Goal: Information Seeking & Learning: Check status

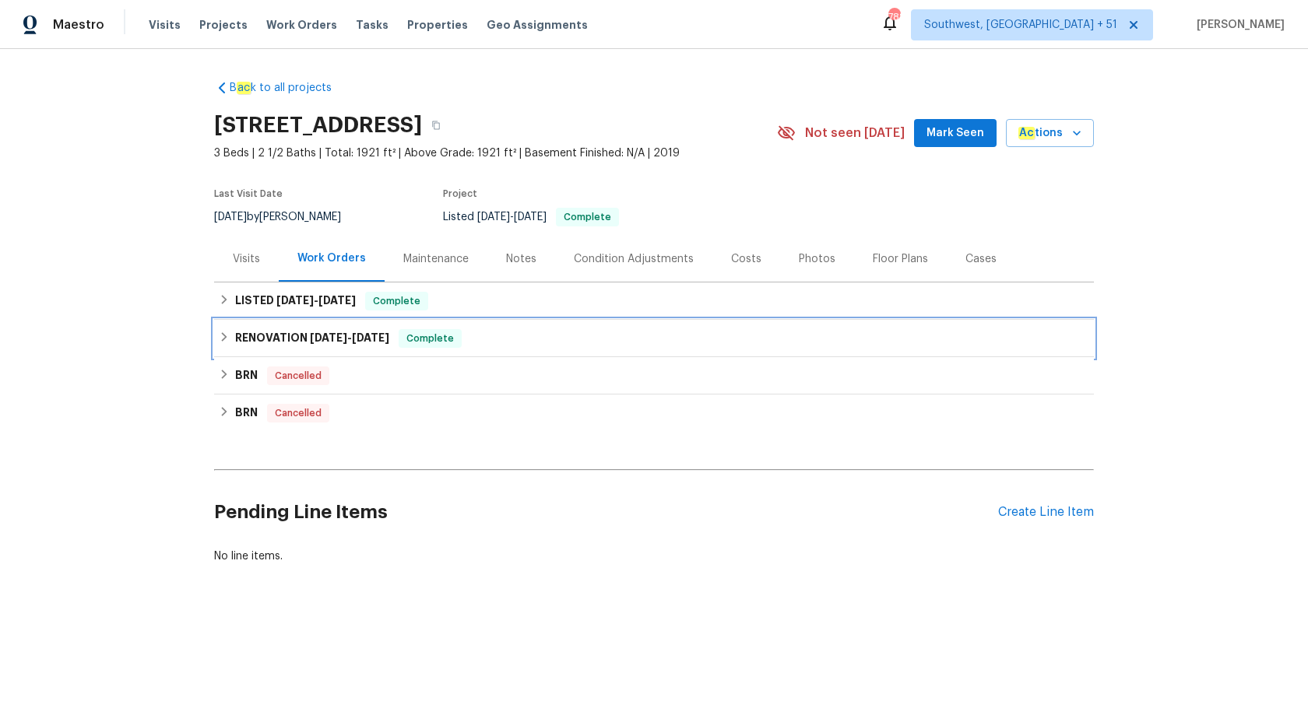
click at [389, 330] on h6 "RENOVATION [DATE] - [DATE]" at bounding box center [312, 338] width 154 height 19
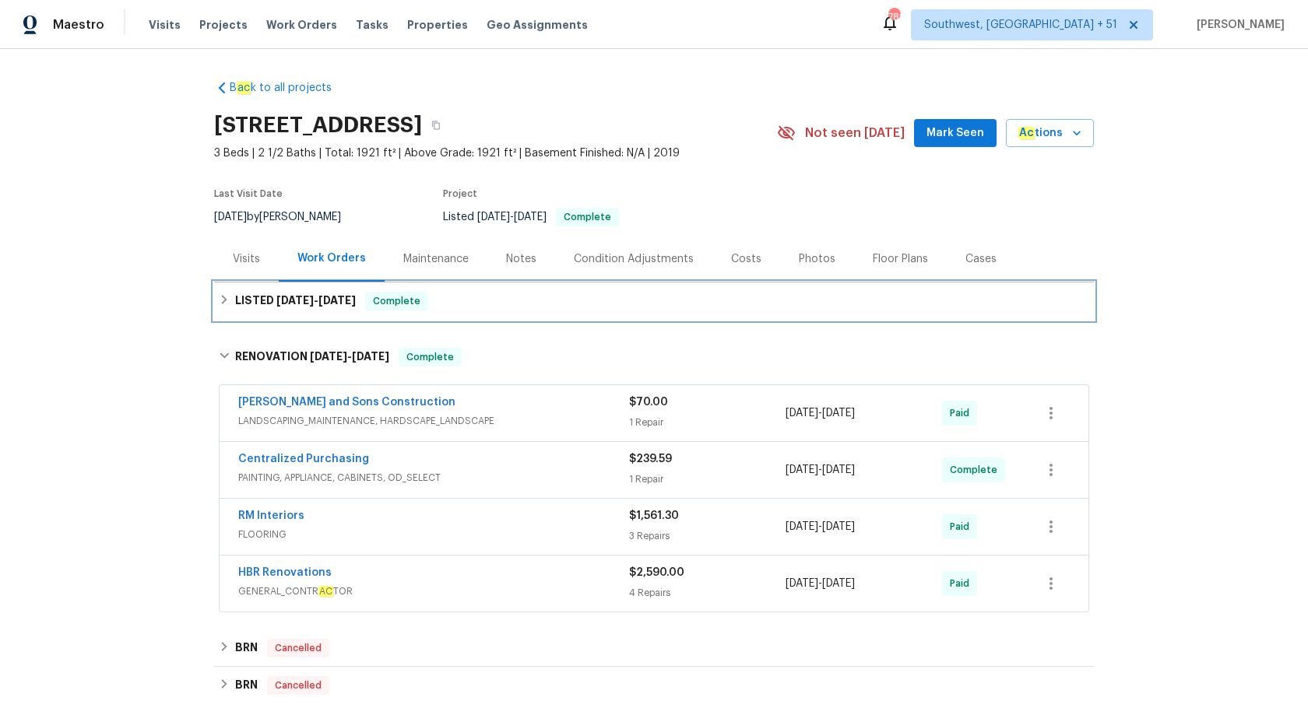
click at [412, 304] on span "Complete" at bounding box center [397, 302] width 60 height 16
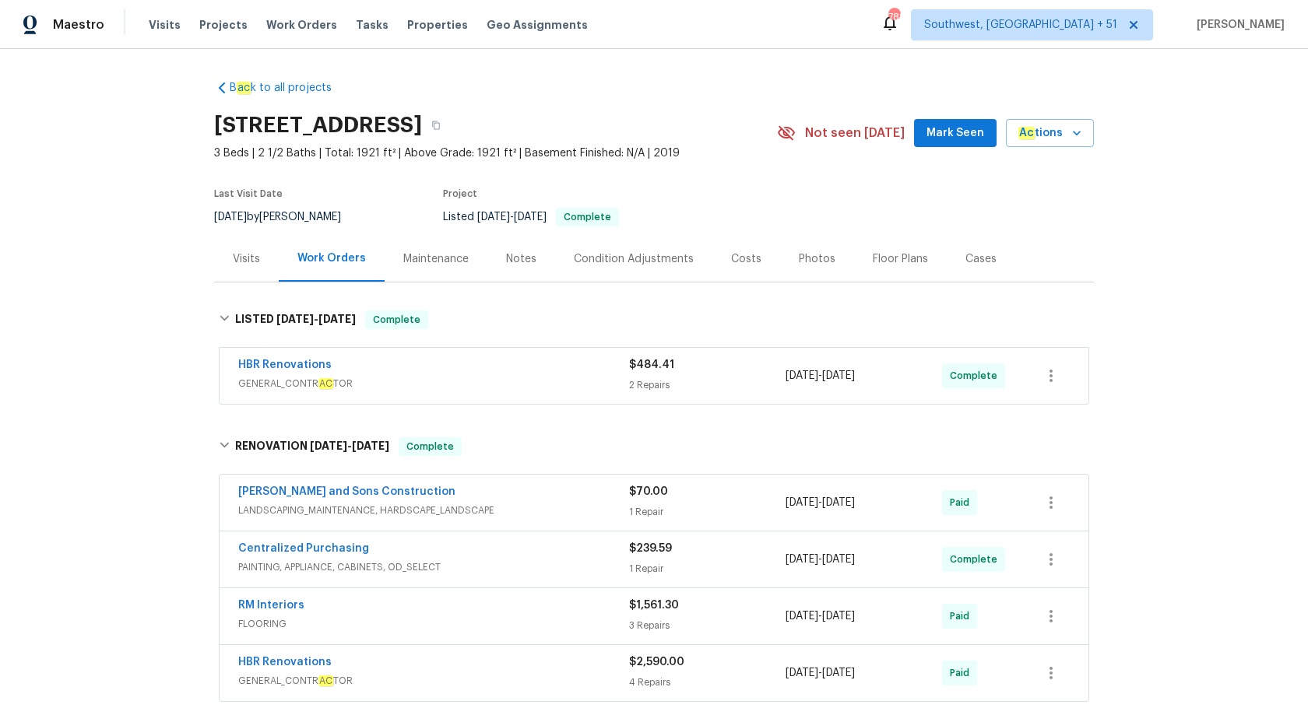
click at [625, 374] on div "HBR Renovations" at bounding box center [433, 366] width 391 height 19
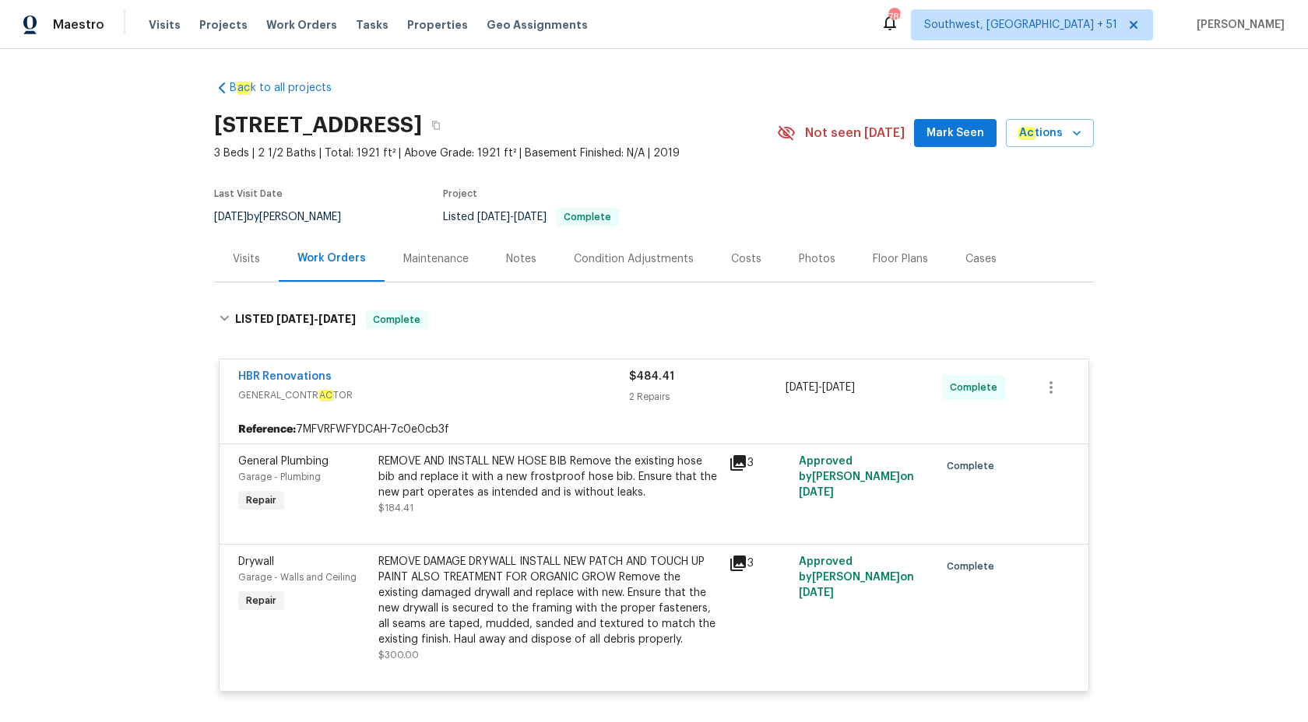
scroll to position [101, 0]
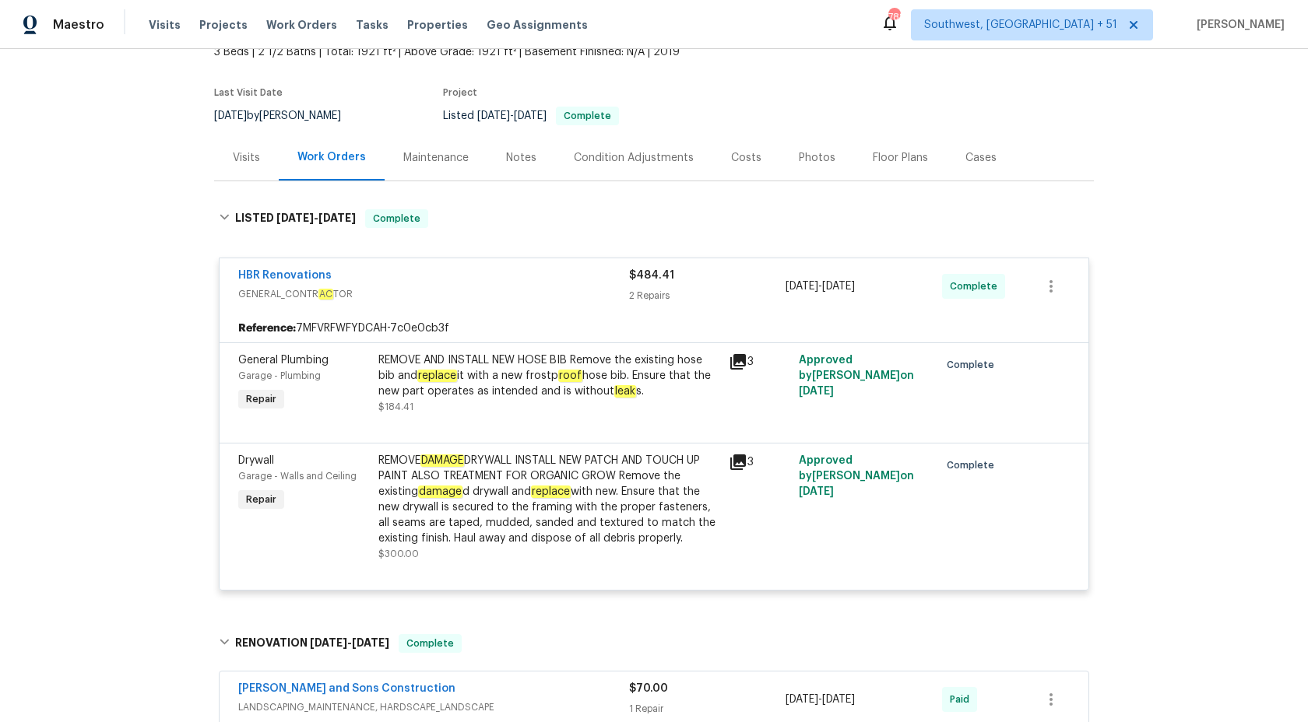
click at [595, 287] on span "GENERAL_CONTR AC TOR" at bounding box center [433, 295] width 391 height 16
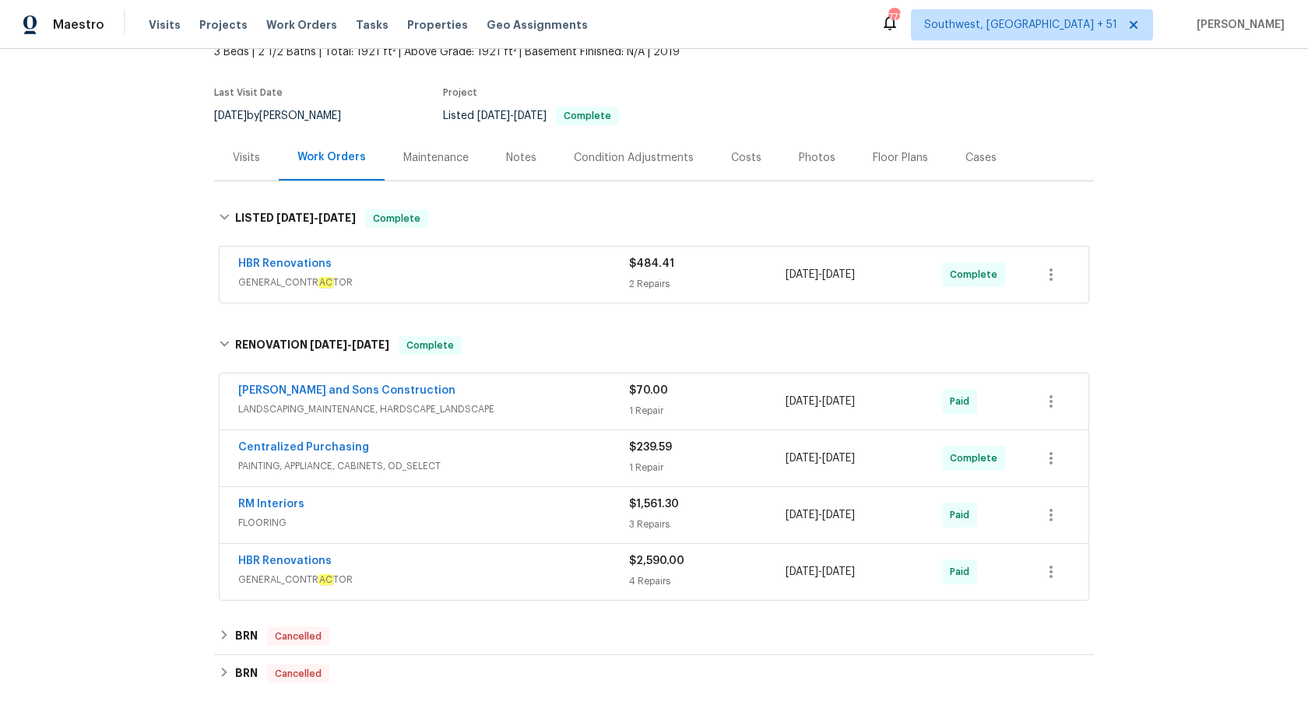
click at [69, 43] on div "Maestro Visits Projects Work Orders Tasks Properties Geo Assignments 771 Southw…" at bounding box center [654, 24] width 1308 height 49
click at [76, 30] on span "Maestro" at bounding box center [78, 25] width 51 height 16
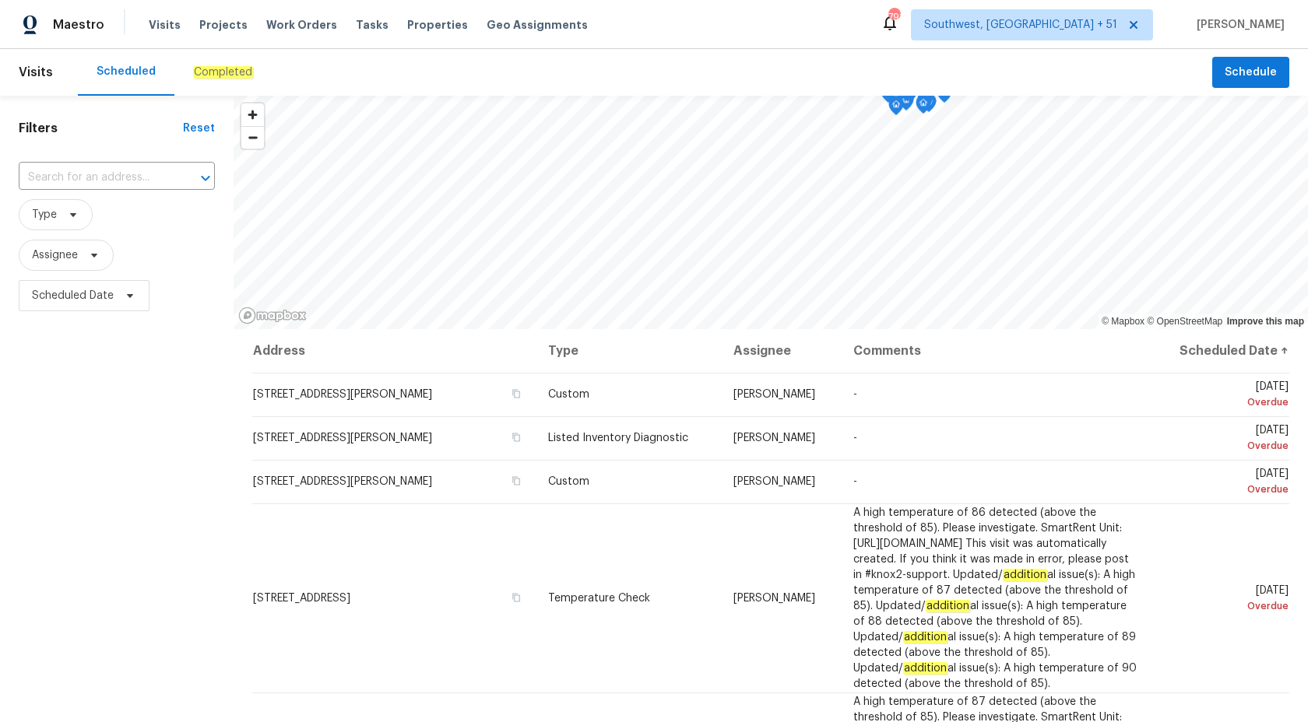
click at [214, 76] on em "Completed" at bounding box center [223, 72] width 60 height 12
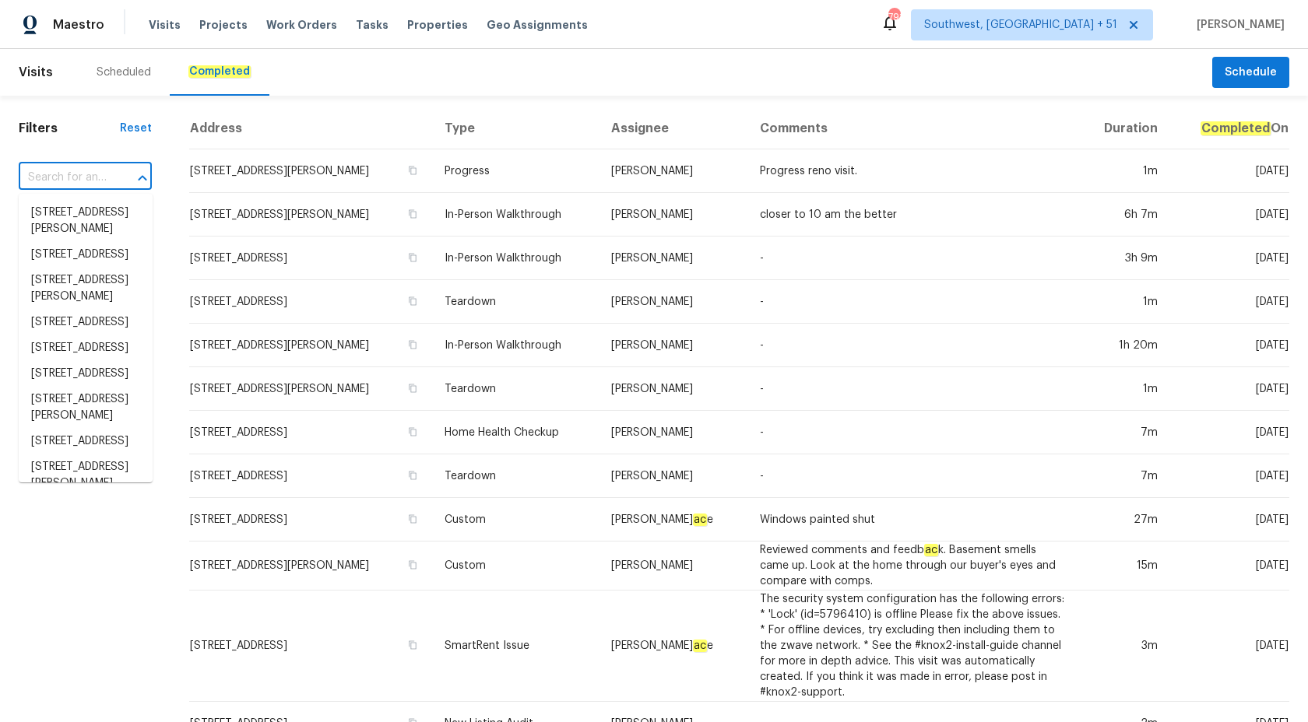
click at [72, 182] on input "text" at bounding box center [64, 178] width 90 height 24
paste input "832 Yellowbird Ave, Deltona, FL 32725"
type input "832 Yellowbird Ave, Deltona, FL 32725"
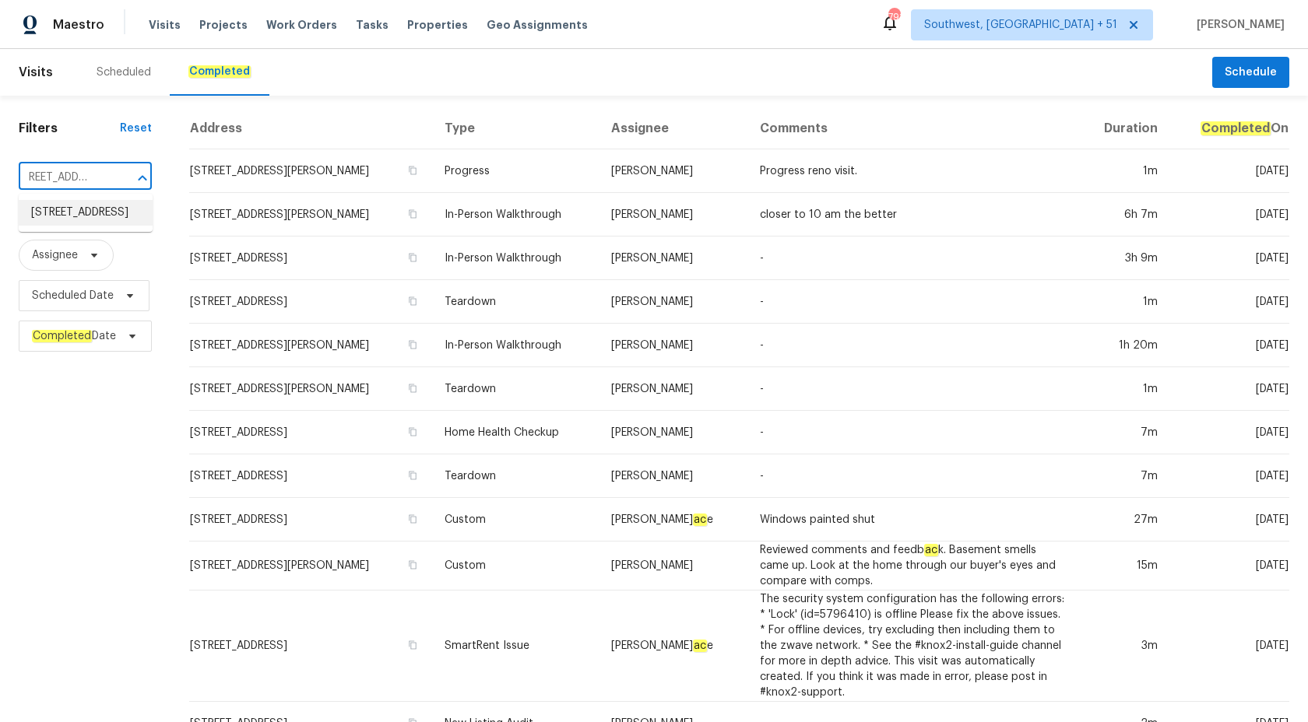
click at [79, 209] on li "832 Yellowbird Ave, Deltona, FL 32725" at bounding box center [86, 213] width 134 height 26
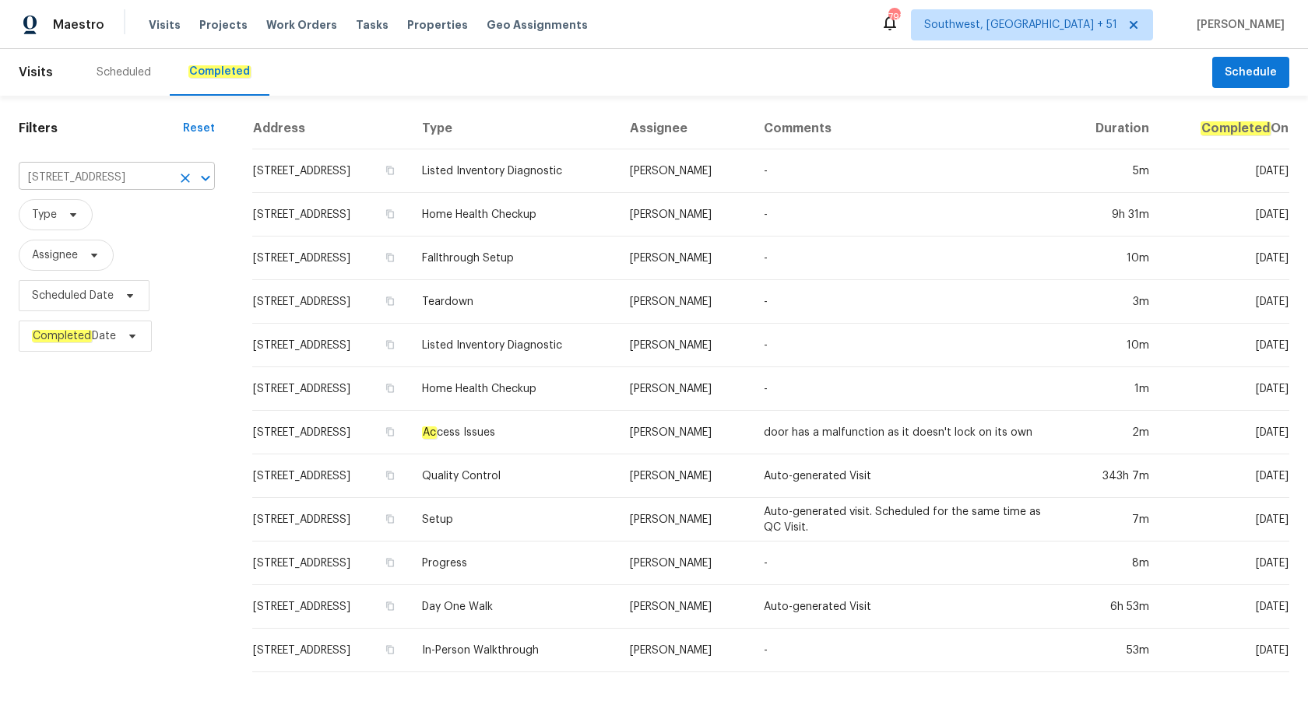
click at [146, 173] on input "832 Yellowbird Ave, Deltona, FL 32725" at bounding box center [95, 178] width 153 height 24
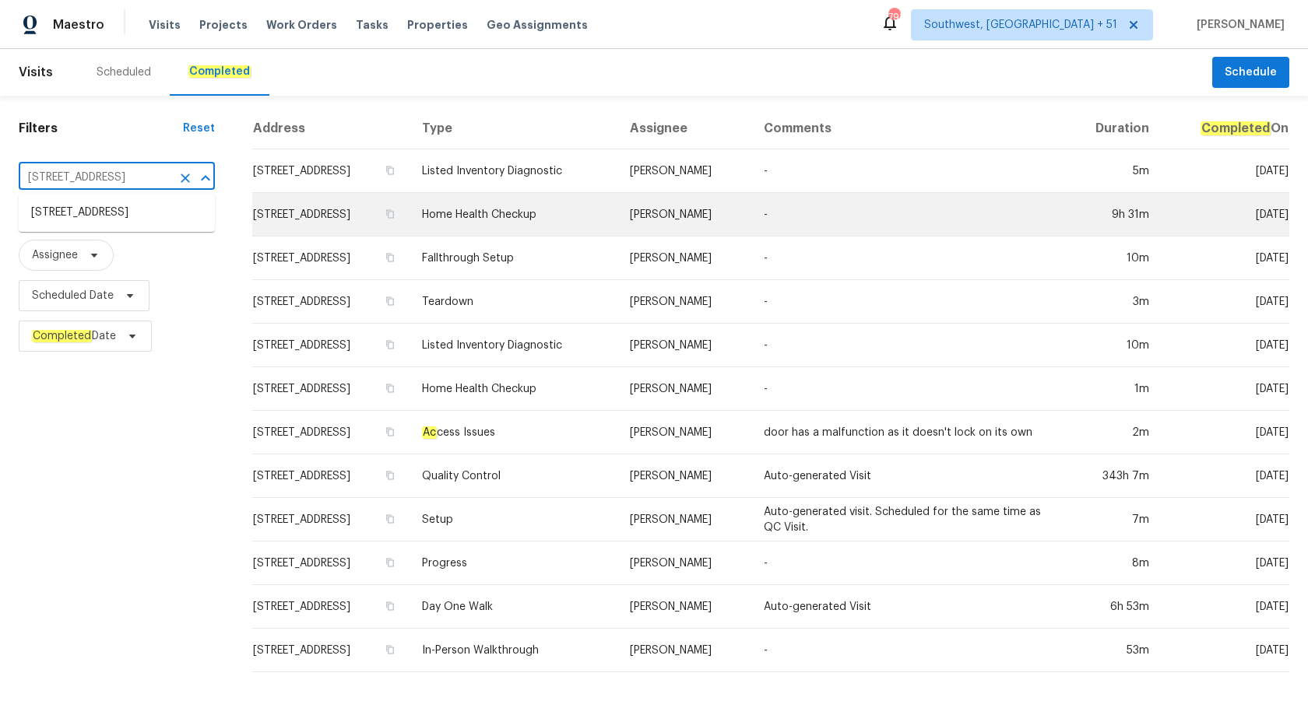
click at [515, 198] on td "Home Health Checkup" at bounding box center [514, 215] width 208 height 44
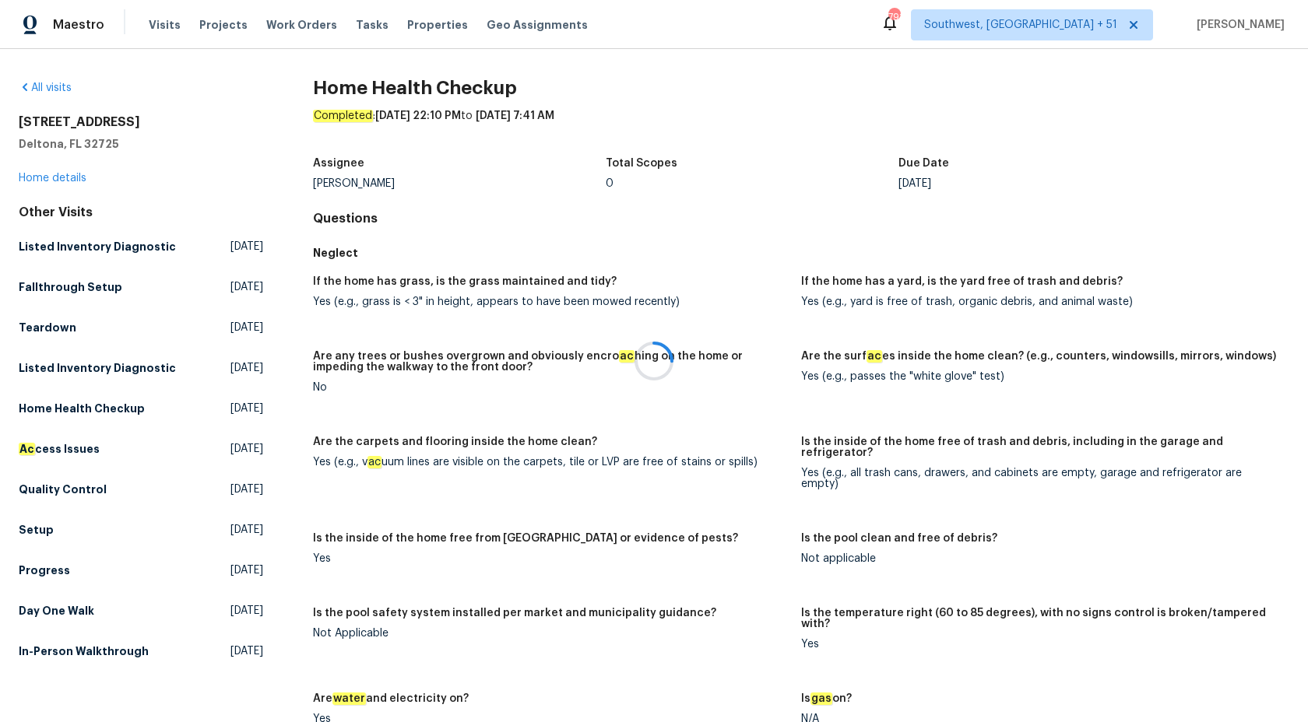
click at [56, 176] on div at bounding box center [654, 361] width 1308 height 722
click at [54, 177] on link "Home details" at bounding box center [53, 178] width 68 height 11
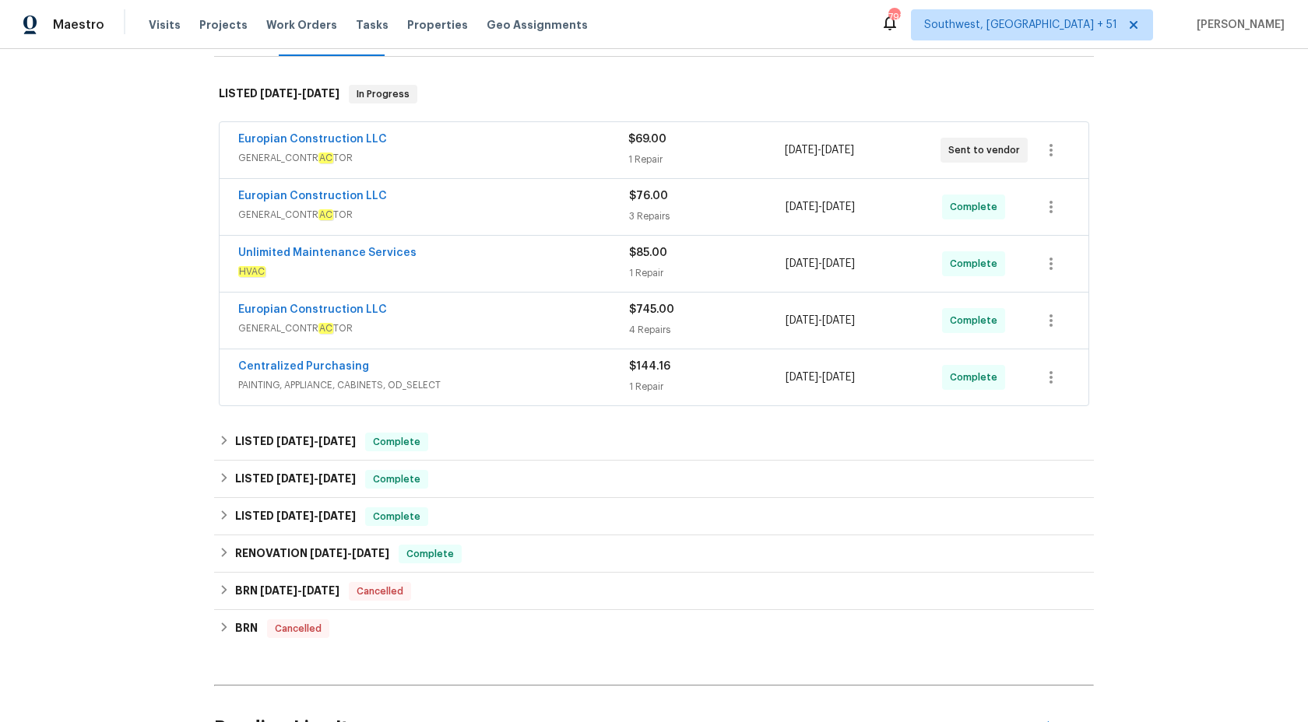
scroll to position [222, 0]
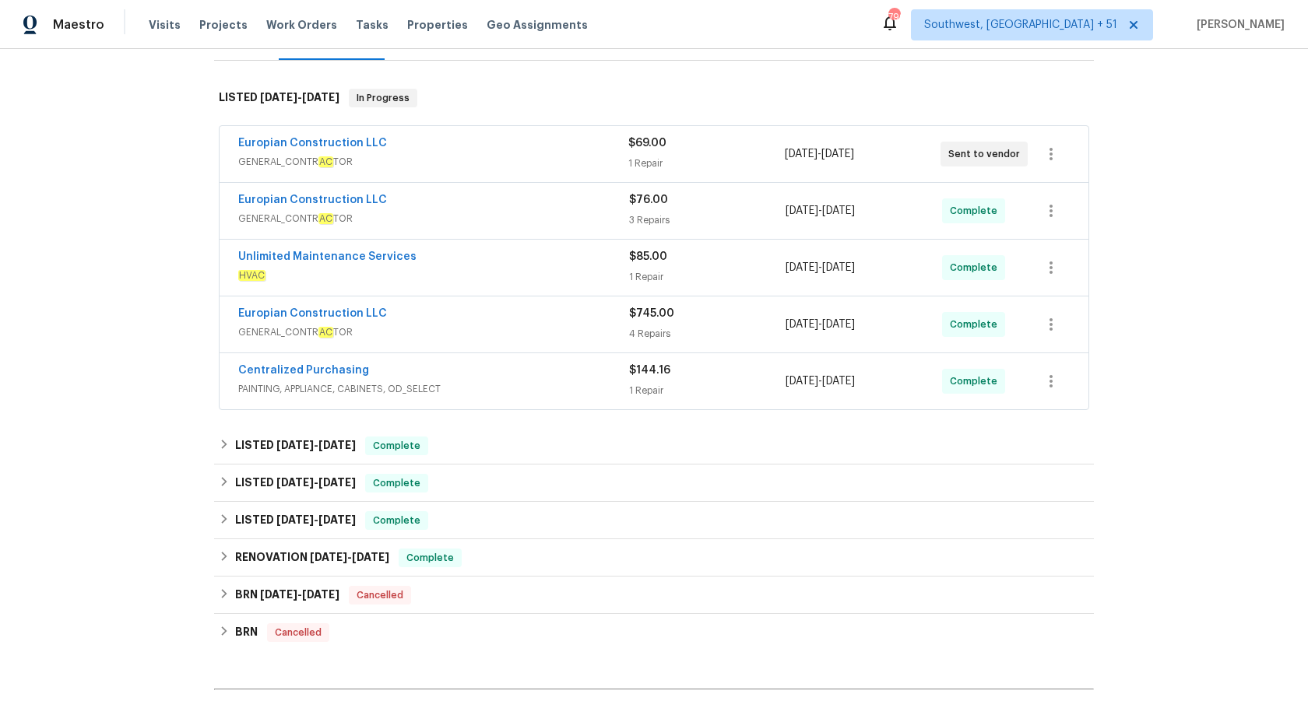
click at [569, 139] on div "Europian Construction LLC" at bounding box center [433, 144] width 390 height 19
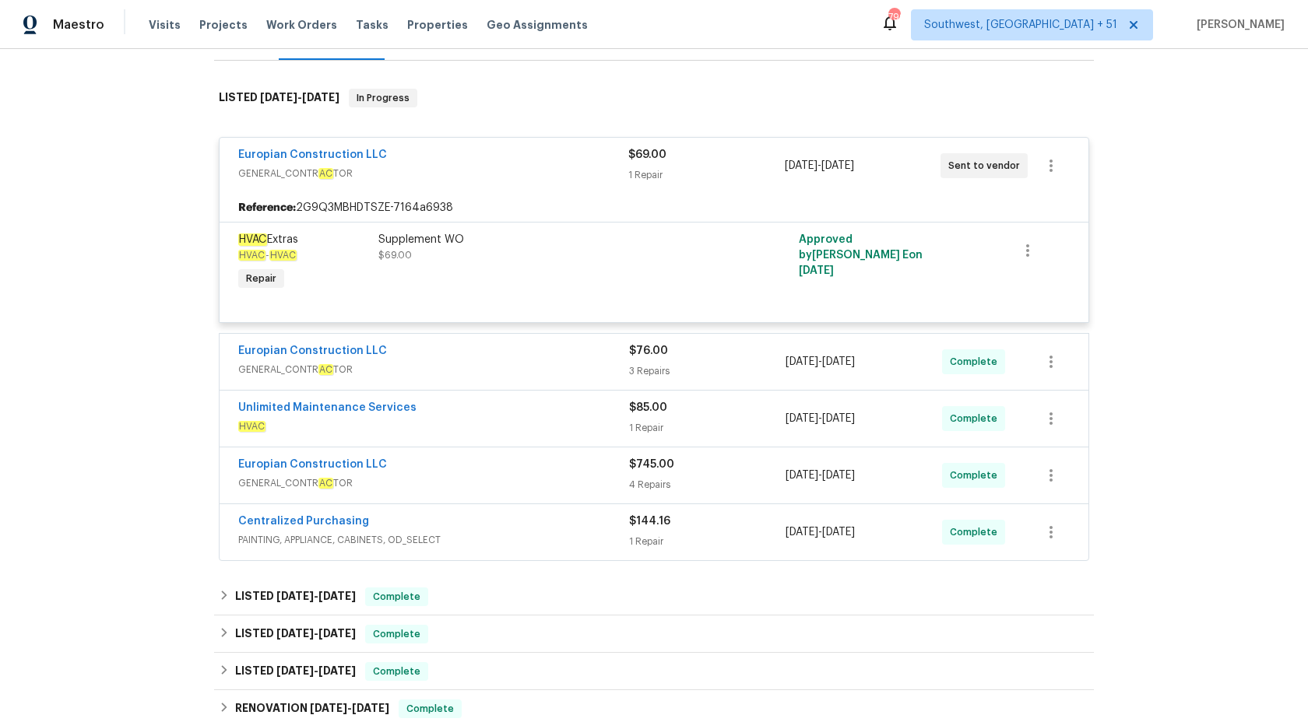
click at [525, 366] on span "GENERAL_CONTR AC TOR" at bounding box center [433, 370] width 391 height 16
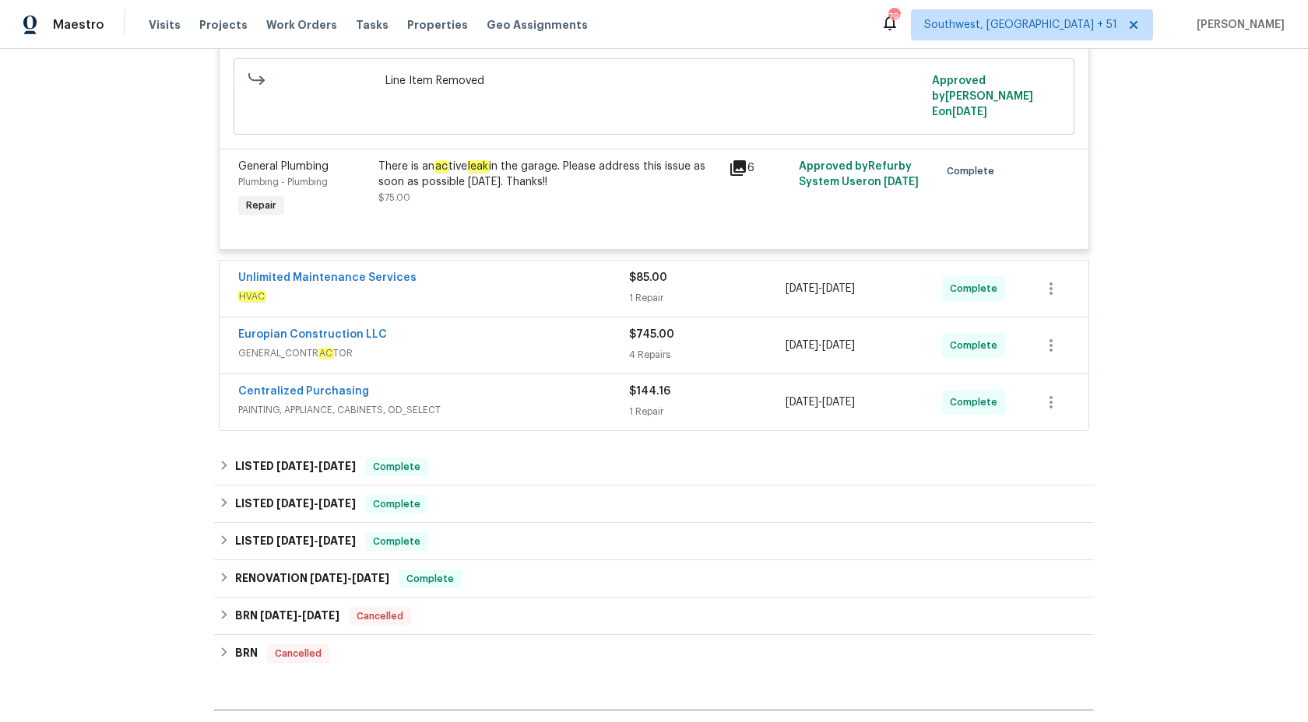
scroll to position [848, 0]
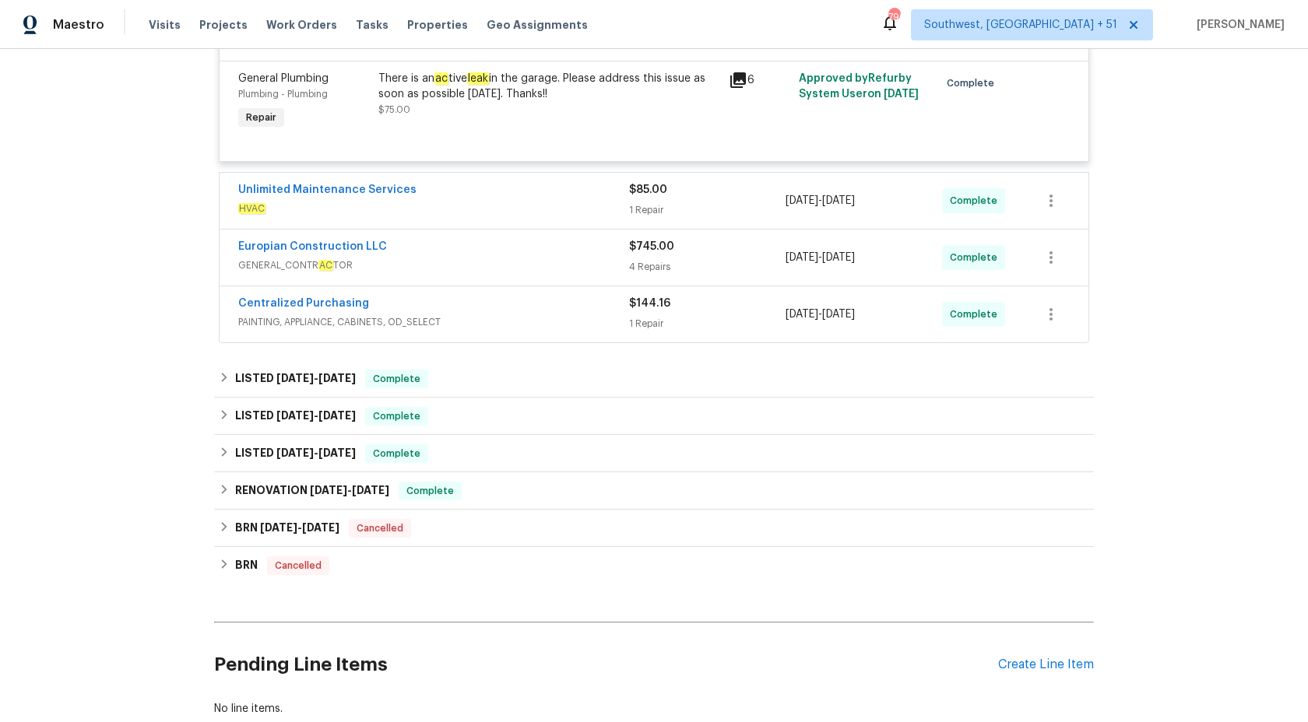
click at [573, 201] on span "HVAC" at bounding box center [433, 209] width 391 height 16
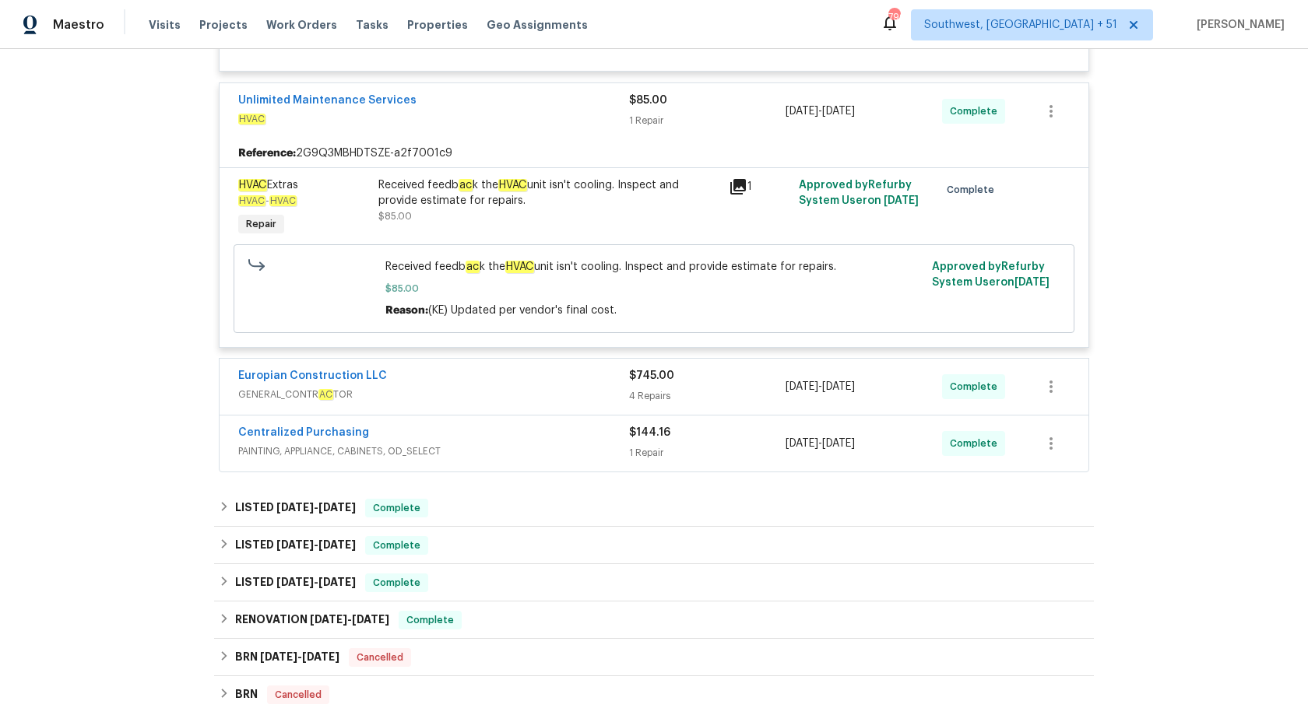
scroll to position [1000, 0]
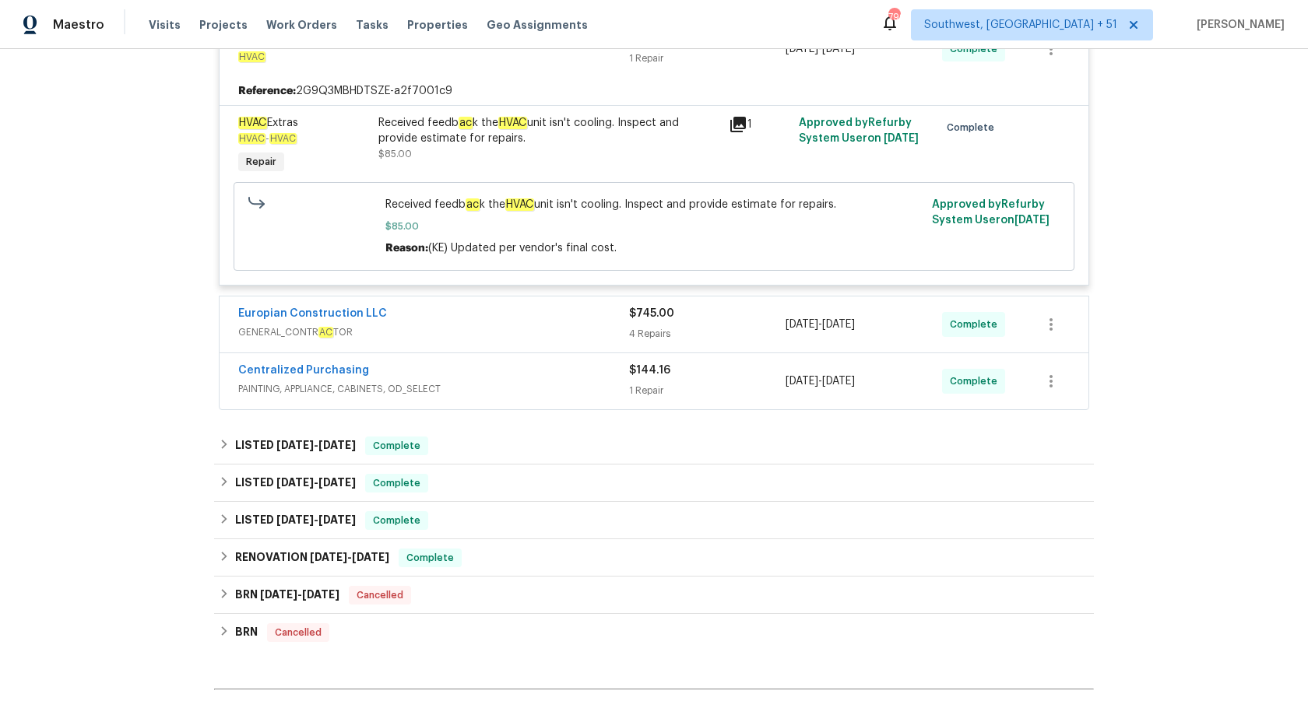
click at [540, 297] on div "Europian Construction LLC GENERAL_CONTR AC TOR $745.00 4 Repairs 8/5/2025 - 8/8…" at bounding box center [654, 325] width 869 height 56
click at [556, 325] on span "GENERAL_CONTR AC TOR" at bounding box center [433, 333] width 391 height 16
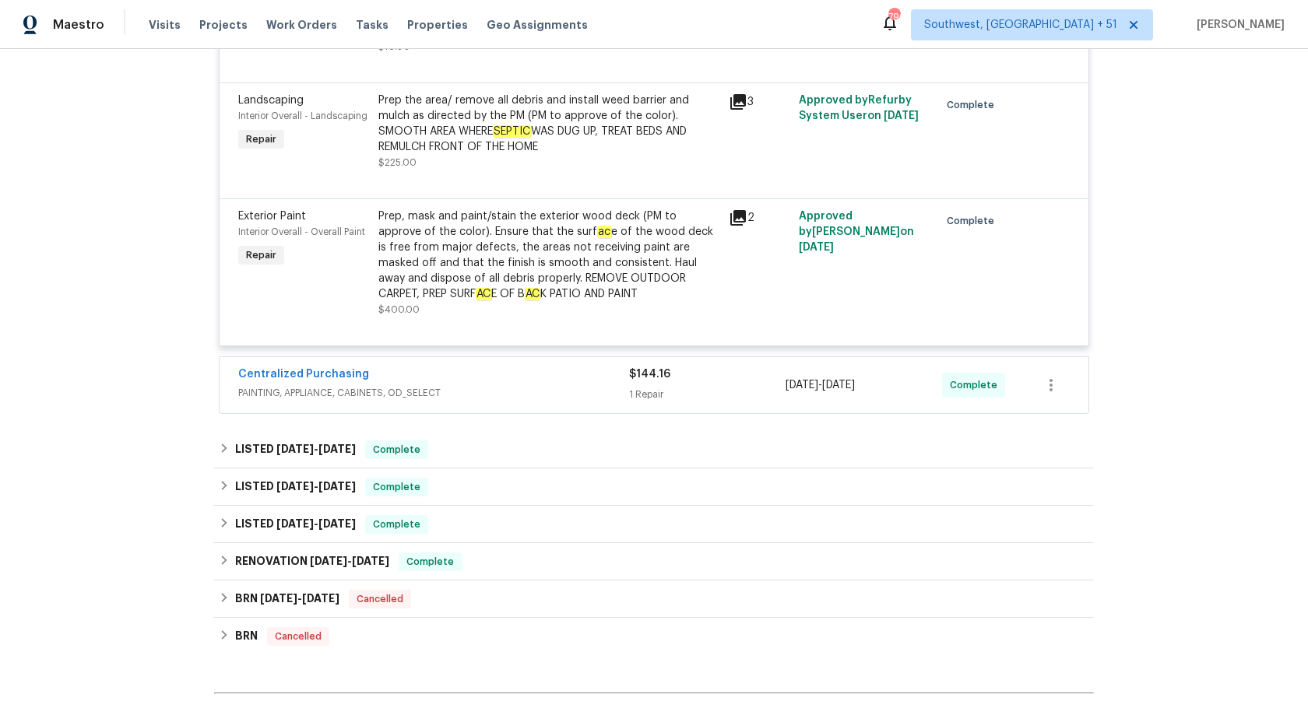
scroll to position [1545, 0]
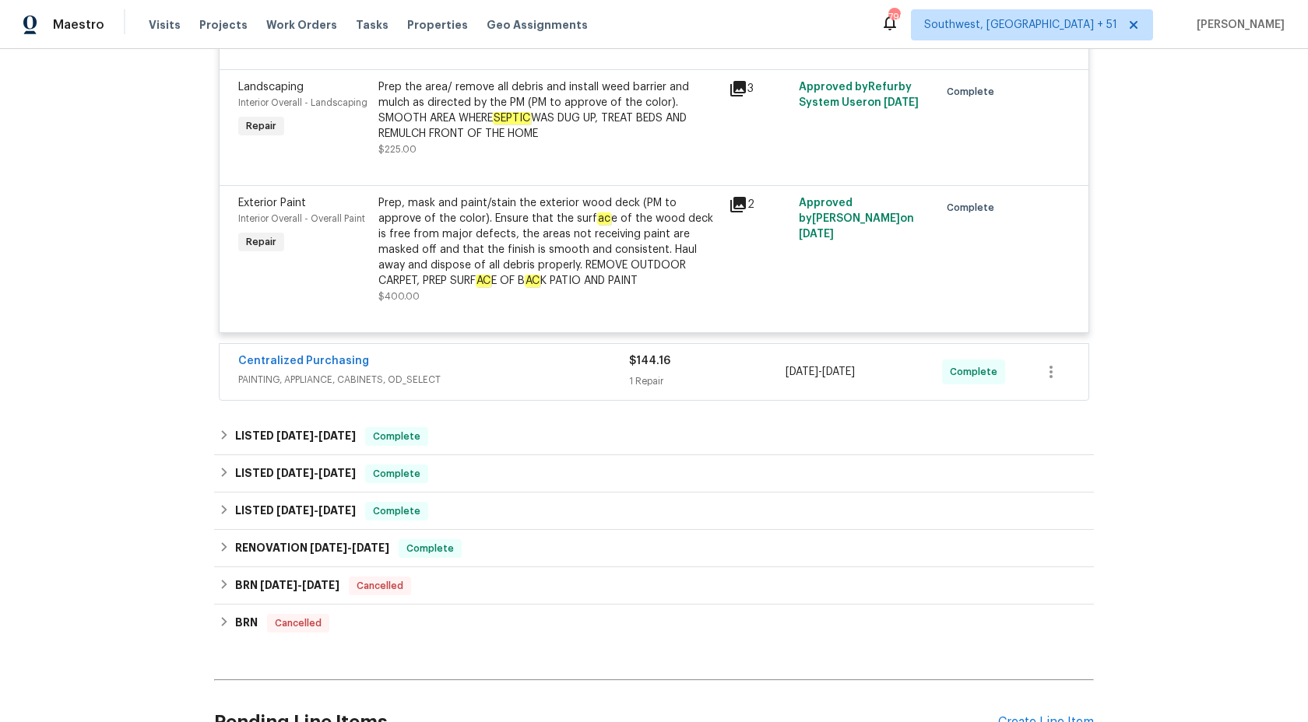
click at [565, 372] on span "PAINTING, APPLIANCE, CABINETS, OD_SELECT" at bounding box center [433, 380] width 391 height 16
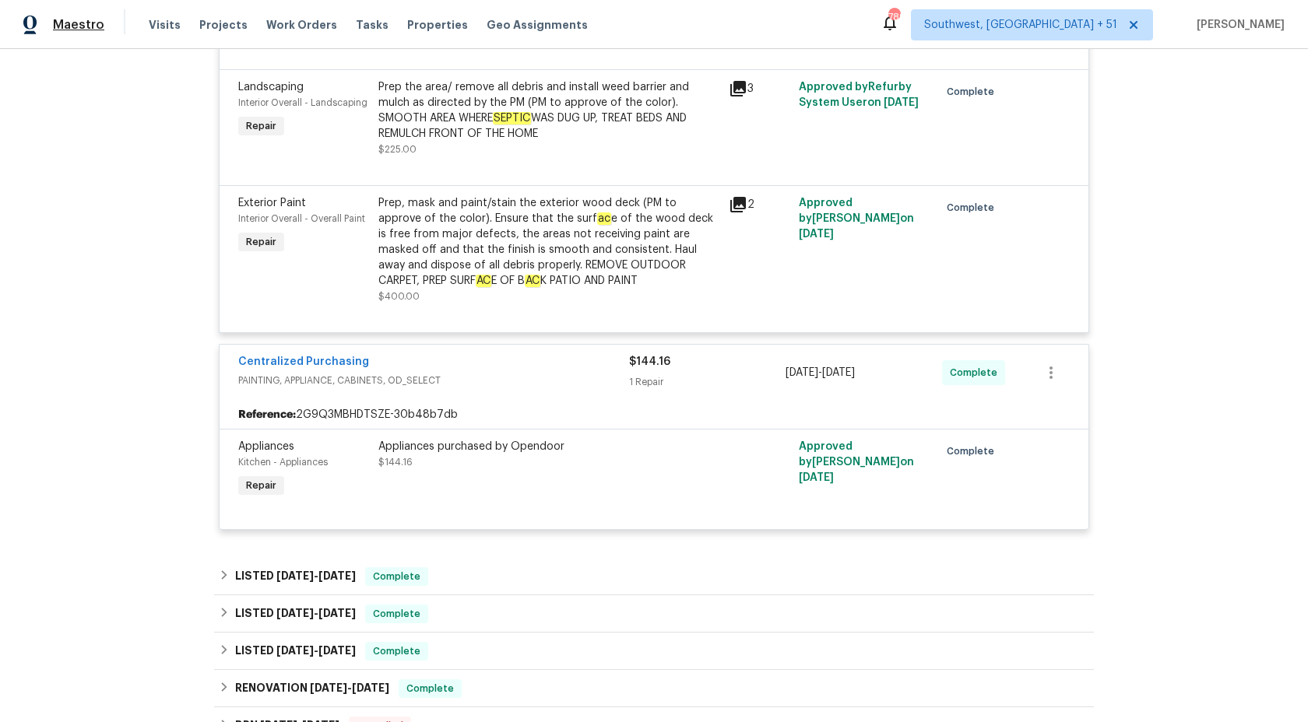
click at [90, 26] on span "Maestro" at bounding box center [78, 25] width 51 height 16
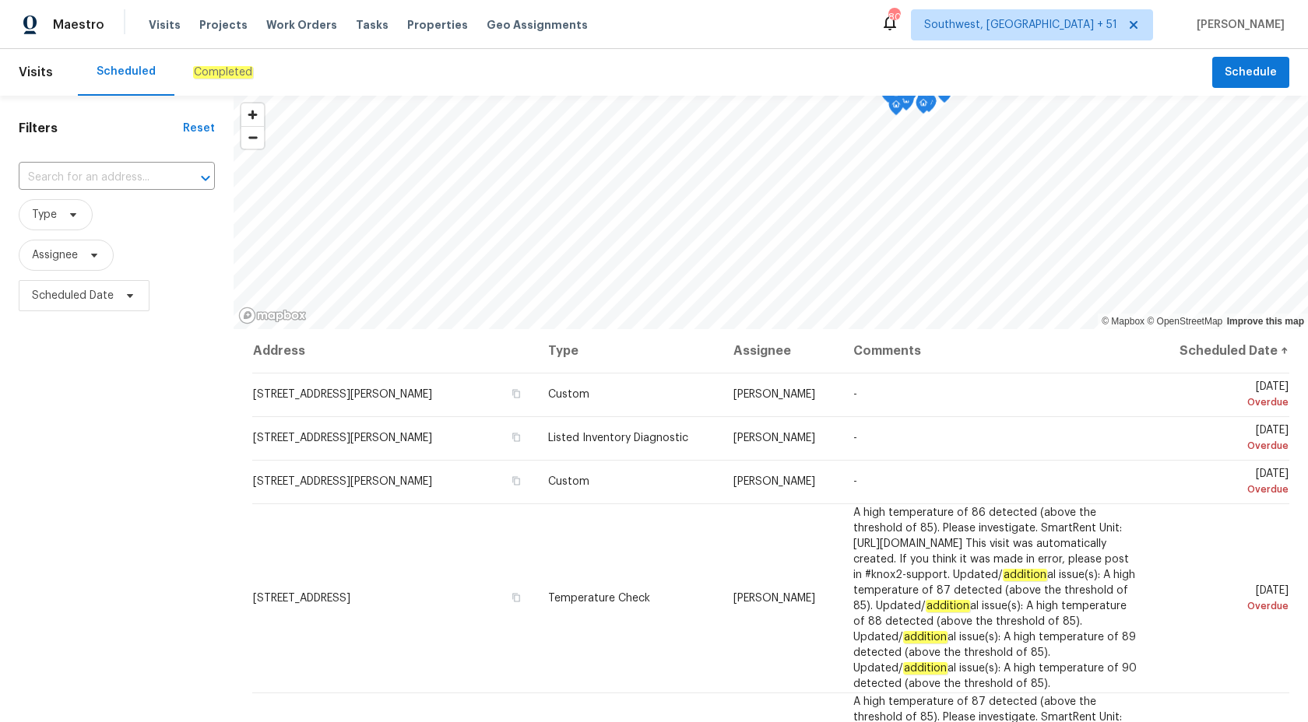
click at [227, 70] on em "Completed" at bounding box center [223, 72] width 60 height 12
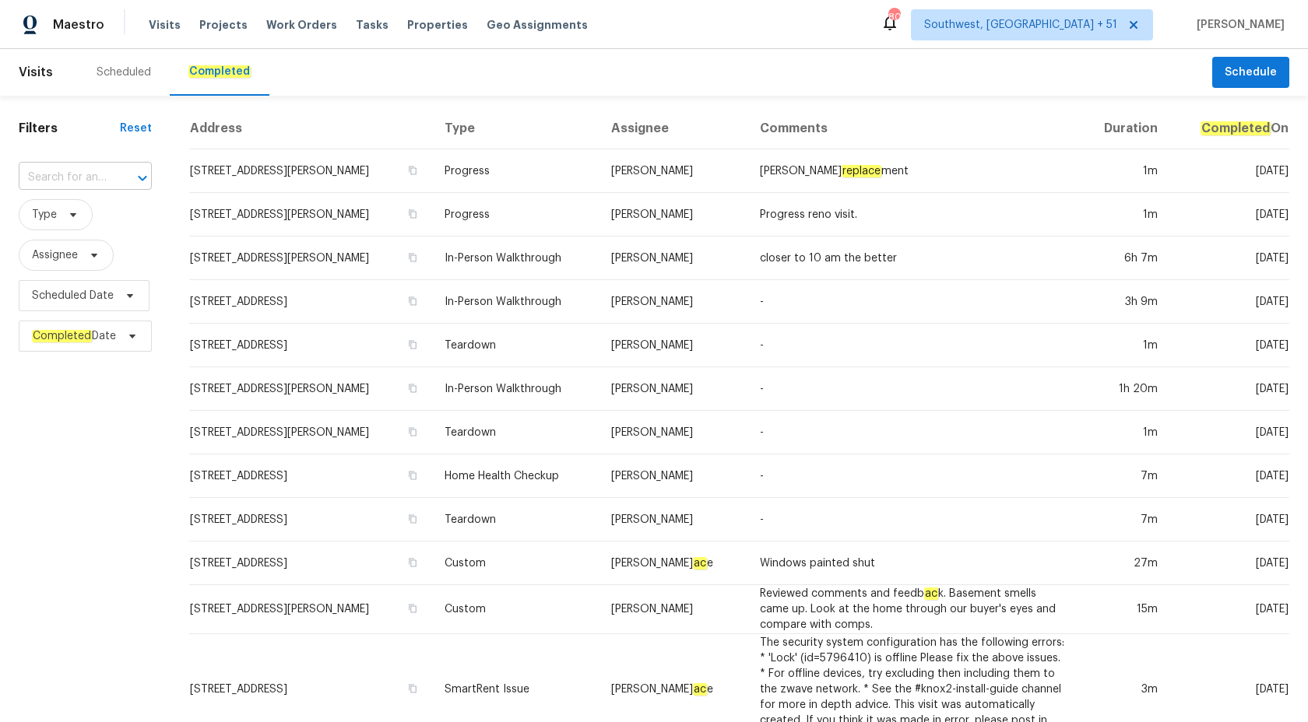
click at [31, 173] on input "text" at bounding box center [64, 178] width 90 height 24
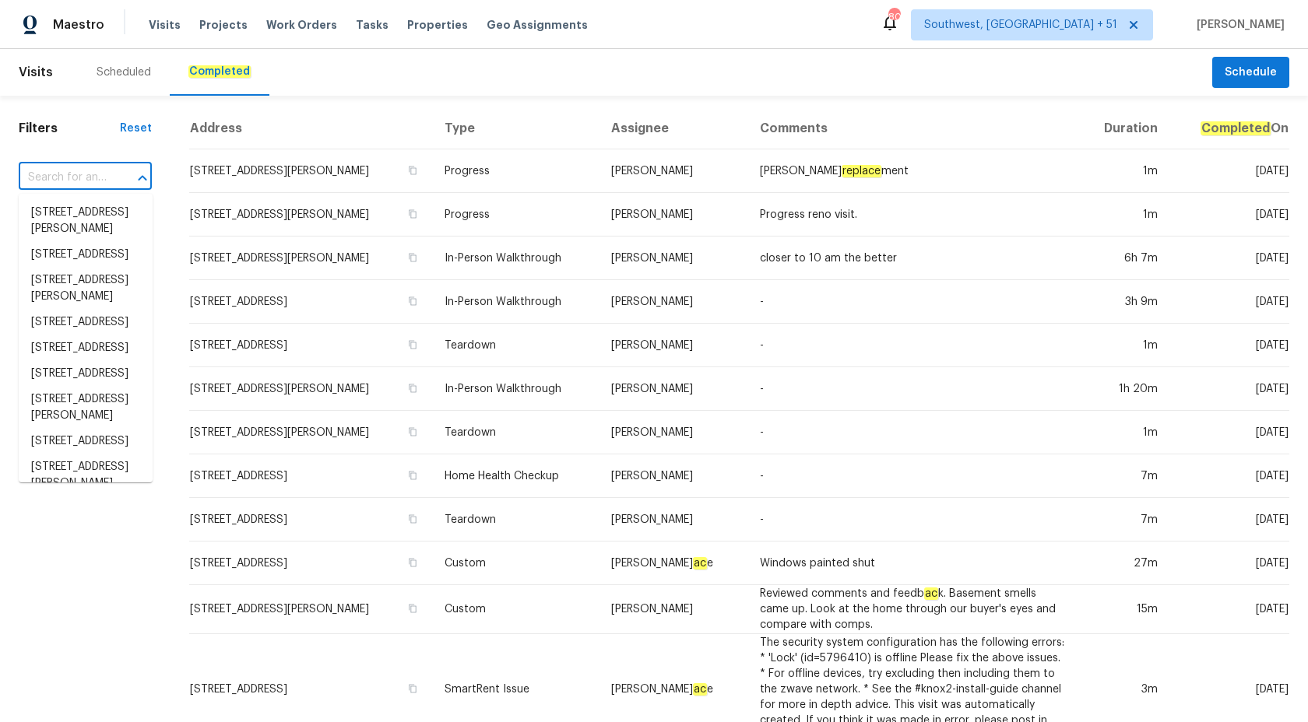
paste input "[STREET_ADDRESS]"
type input "[STREET_ADDRESS]"
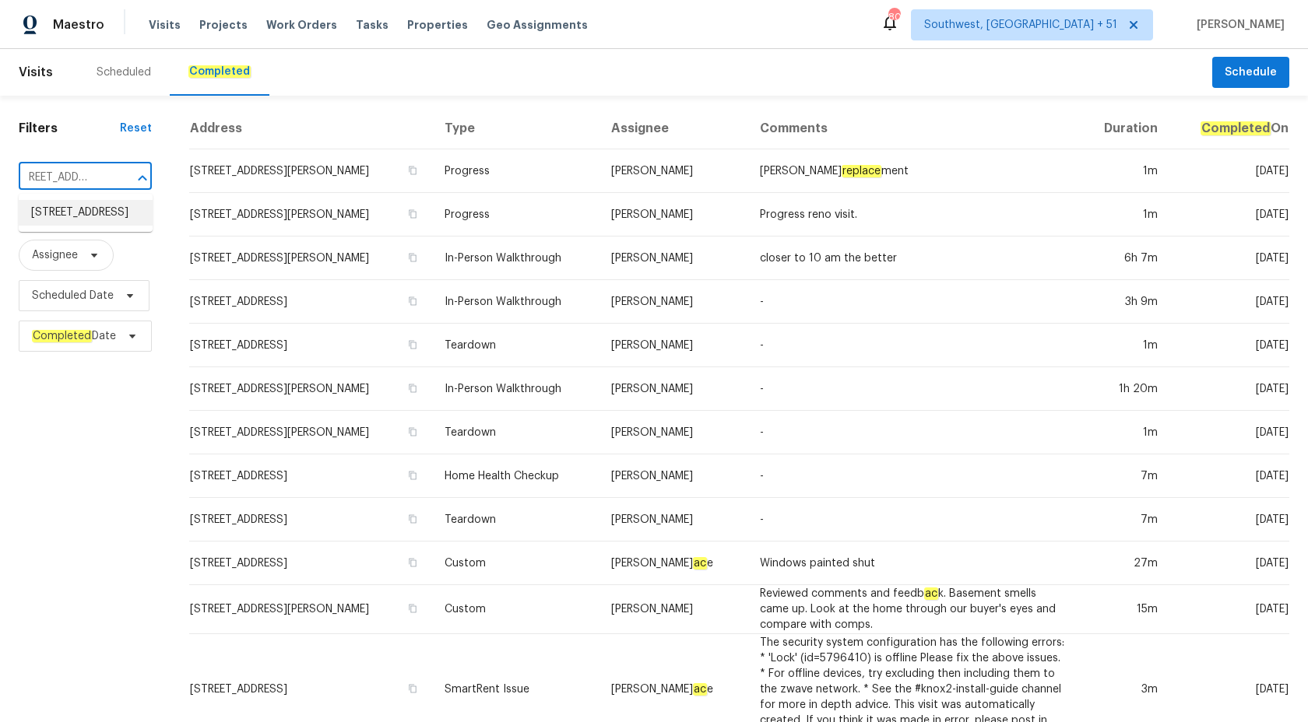
click at [99, 226] on li "[STREET_ADDRESS]" at bounding box center [86, 213] width 134 height 26
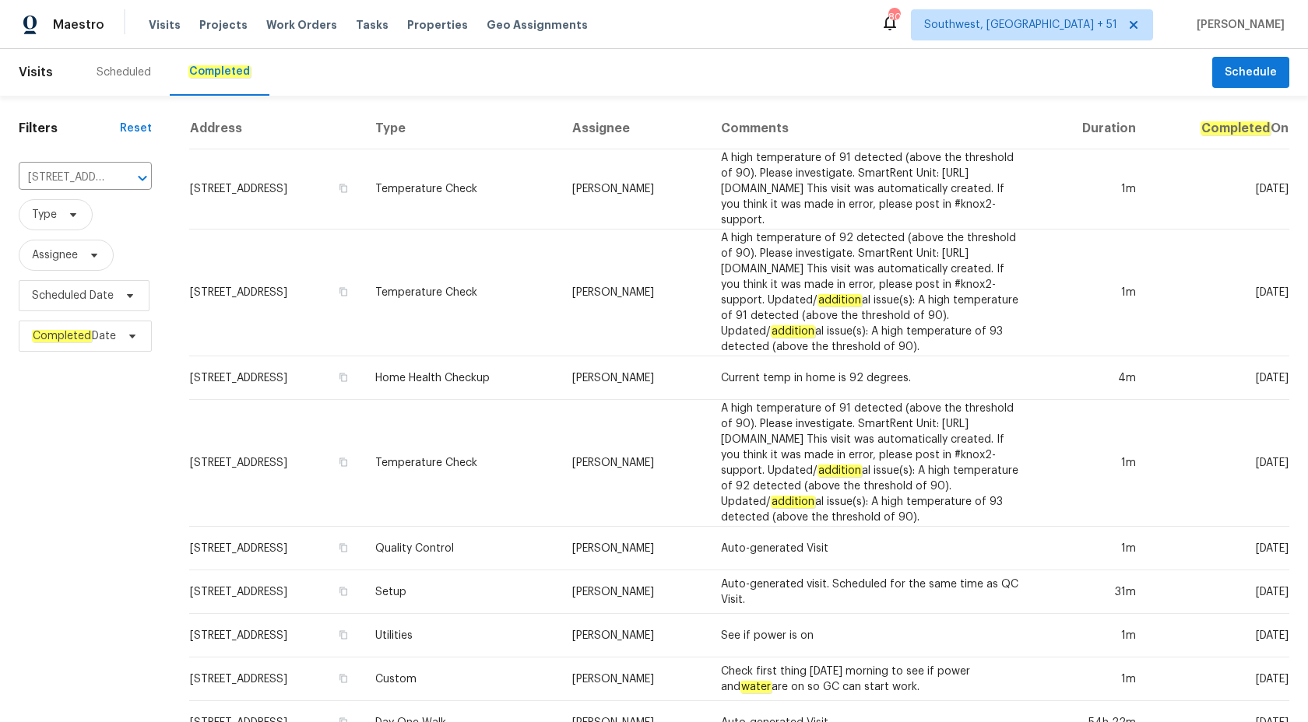
click at [775, 199] on td "A high temperature of 91 detected (above the threshold of 90). Please investiga…" at bounding box center [873, 189] width 330 height 80
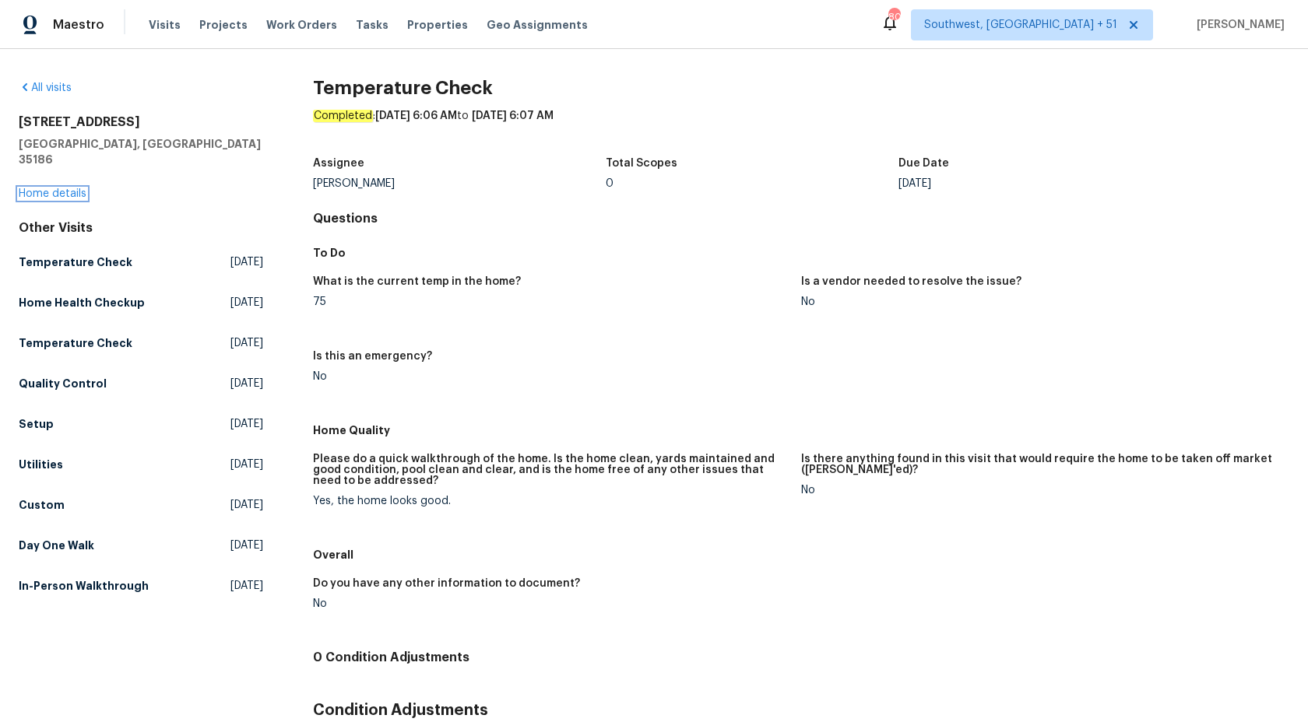
click at [53, 188] on link "Home details" at bounding box center [53, 193] width 68 height 11
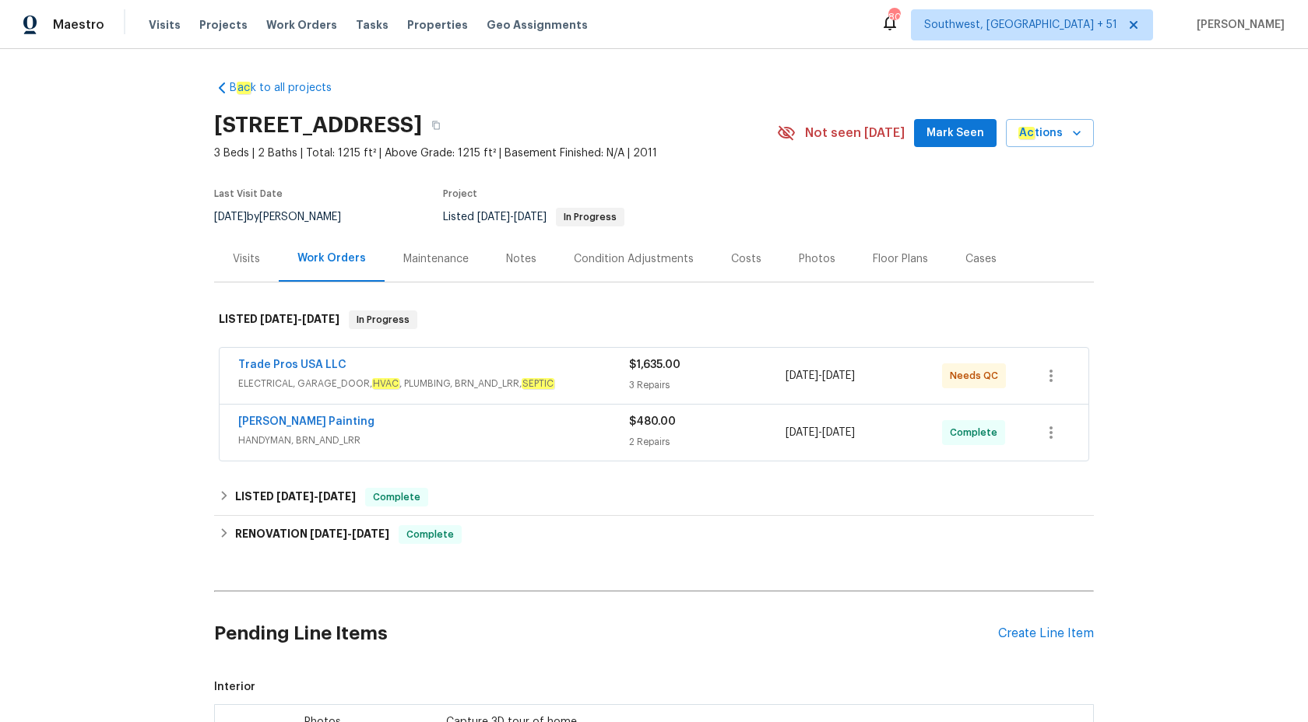
click at [583, 425] on div "[PERSON_NAME] Painting" at bounding box center [433, 423] width 391 height 19
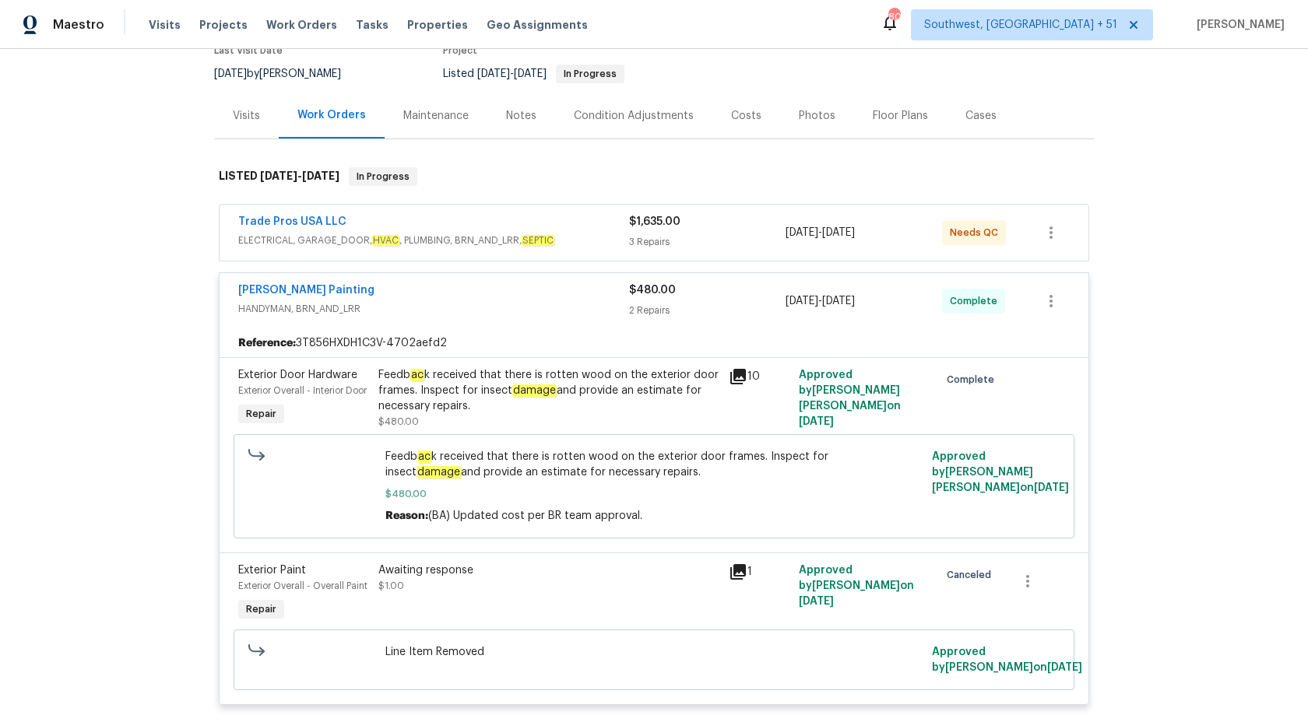
scroll to position [144, 0]
click at [631, 234] on div "3 Repairs" at bounding box center [707, 242] width 156 height 16
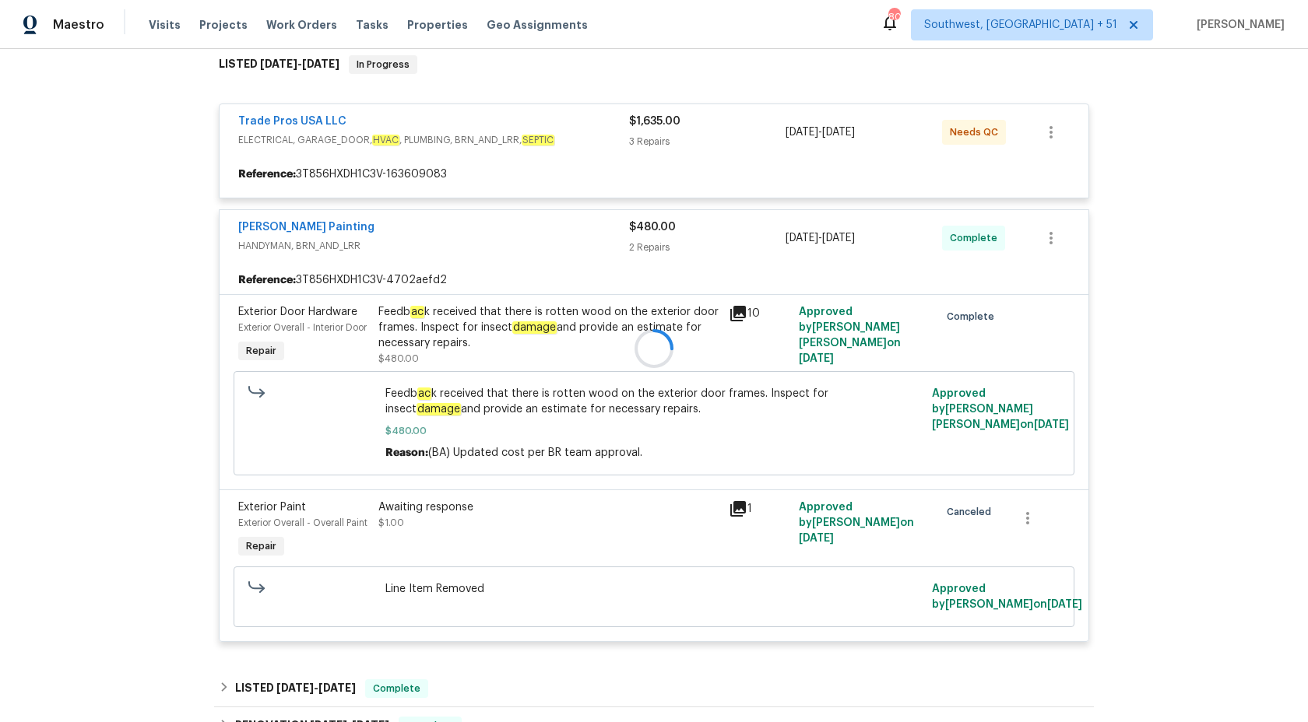
scroll to position [258, 0]
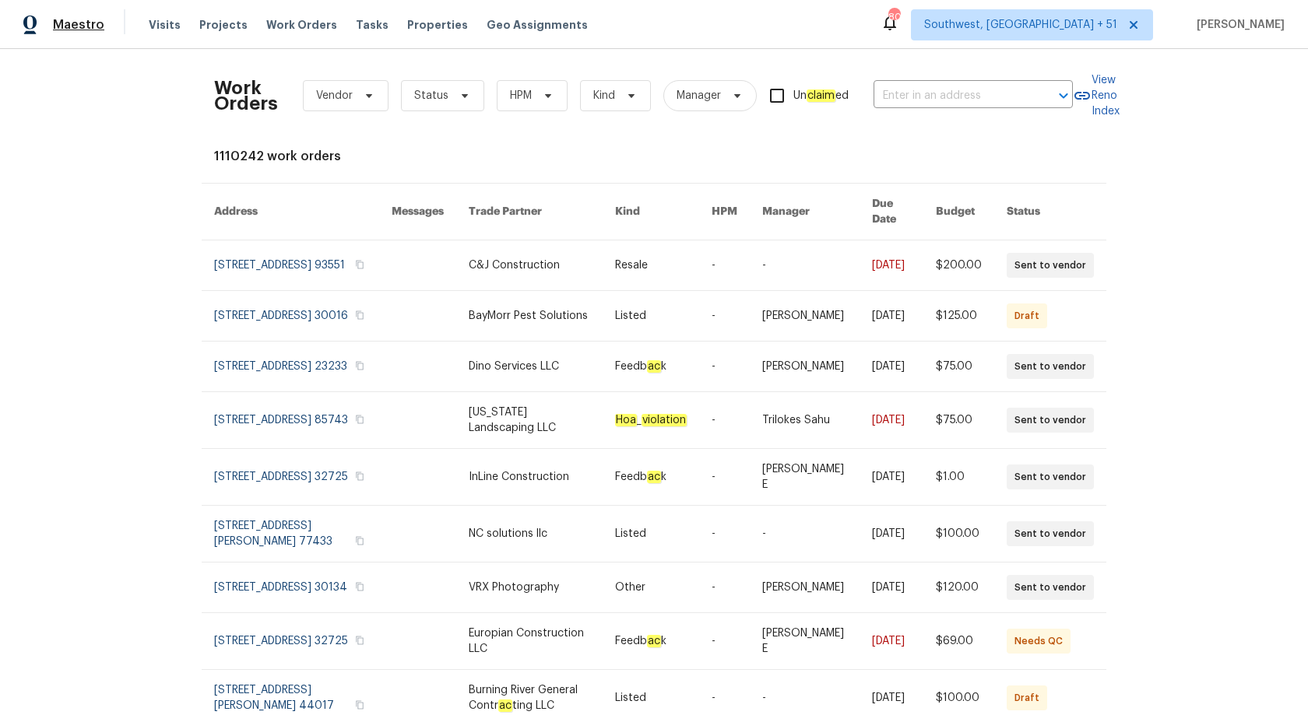
click at [70, 29] on span "Maestro" at bounding box center [78, 25] width 51 height 16
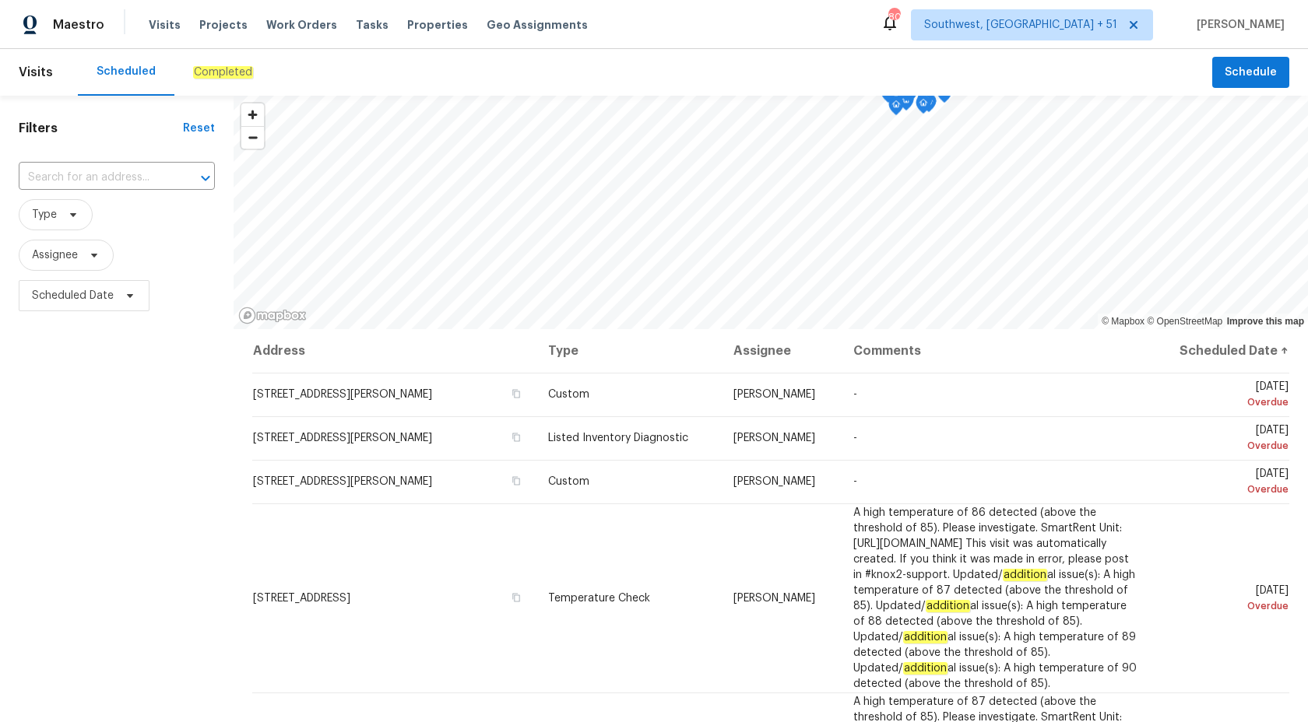
click at [237, 57] on div "Completed" at bounding box center [222, 72] width 97 height 47
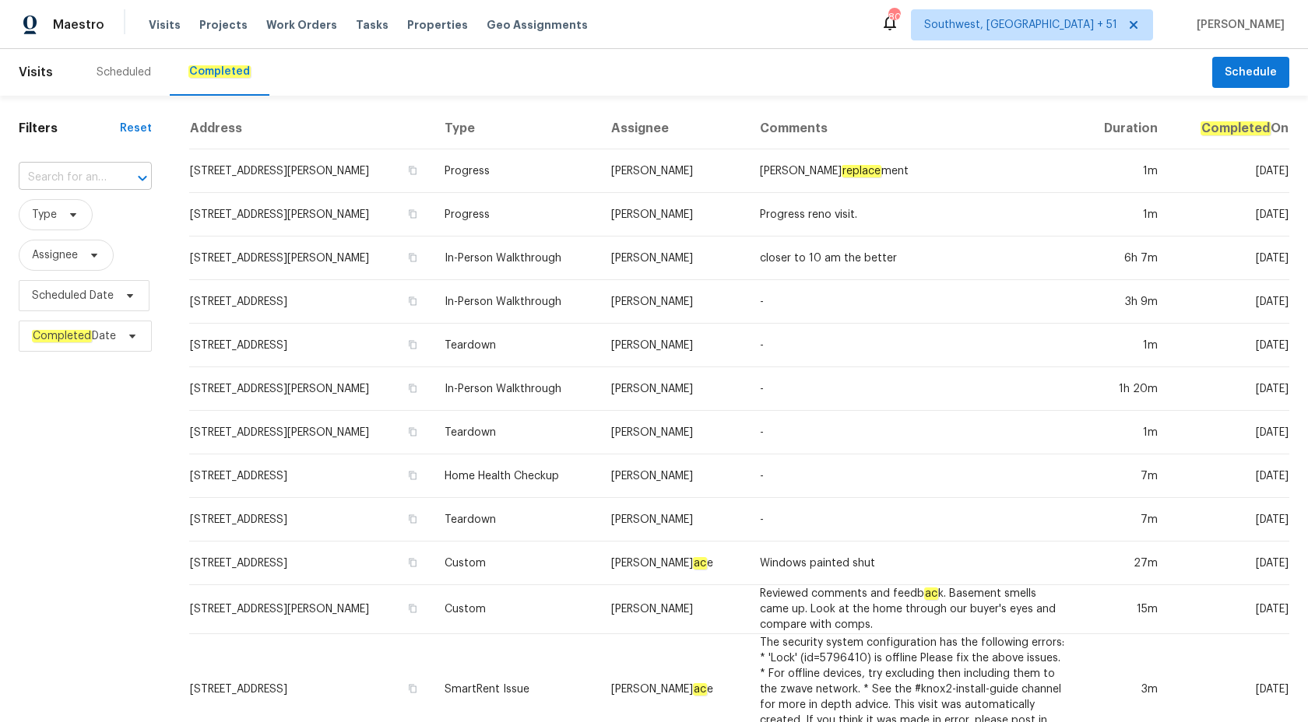
click at [39, 182] on input "text" at bounding box center [64, 178] width 90 height 24
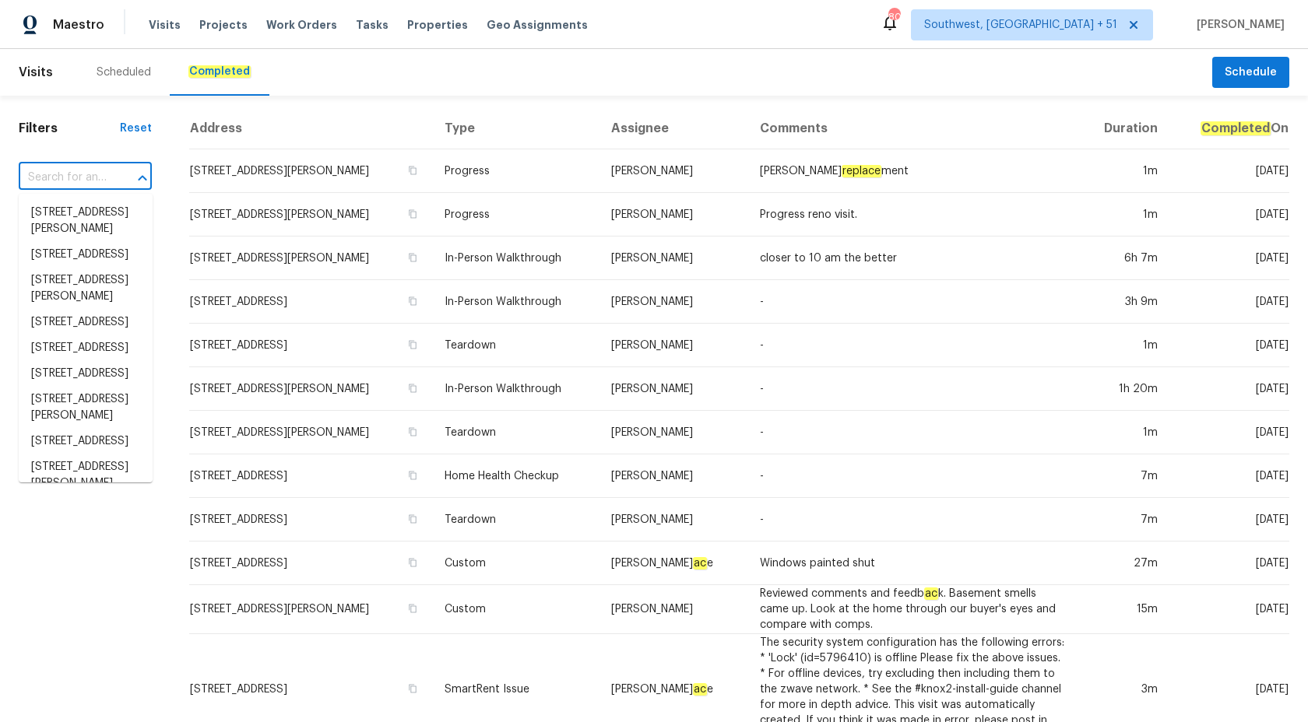
paste input "118 S Hill Dr Wilsonville, AL 35186"
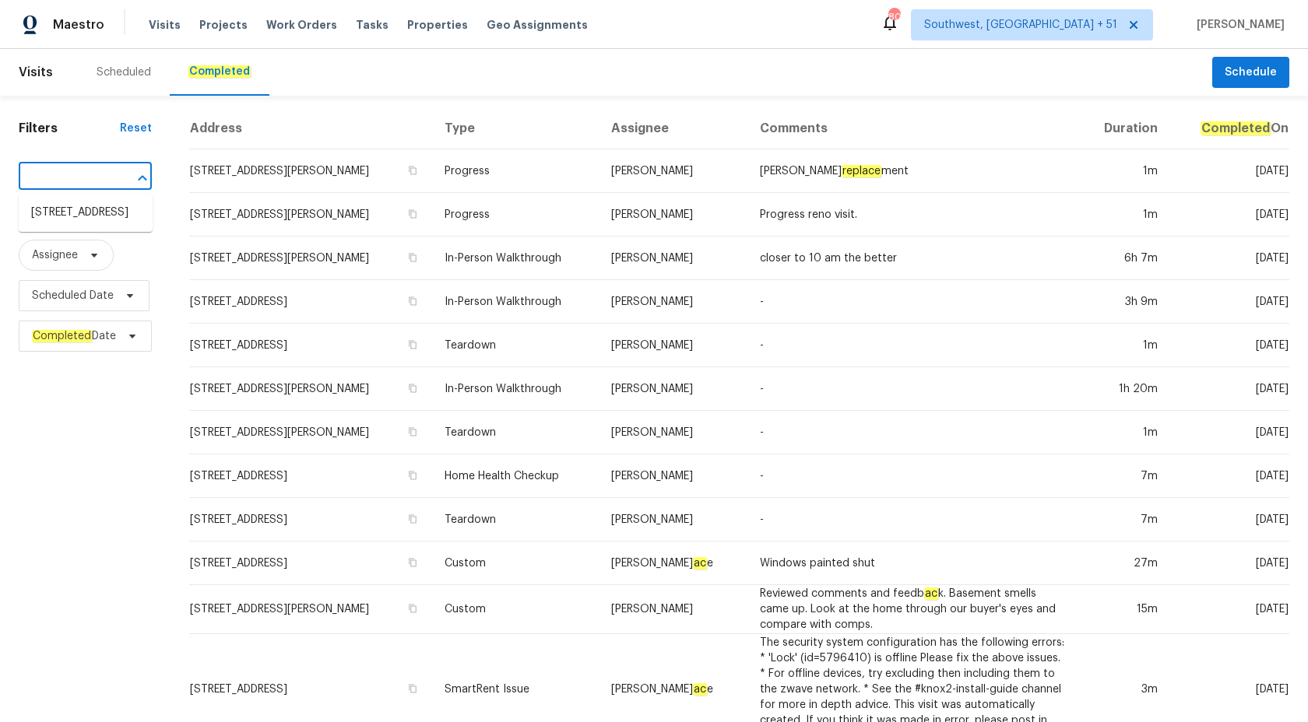
type input "118 S Hill Dr Wilsonville, AL 3518"
click at [101, 221] on li "118 S Hill Dr, Wilsonville, AL 35186" at bounding box center [86, 213] width 134 height 26
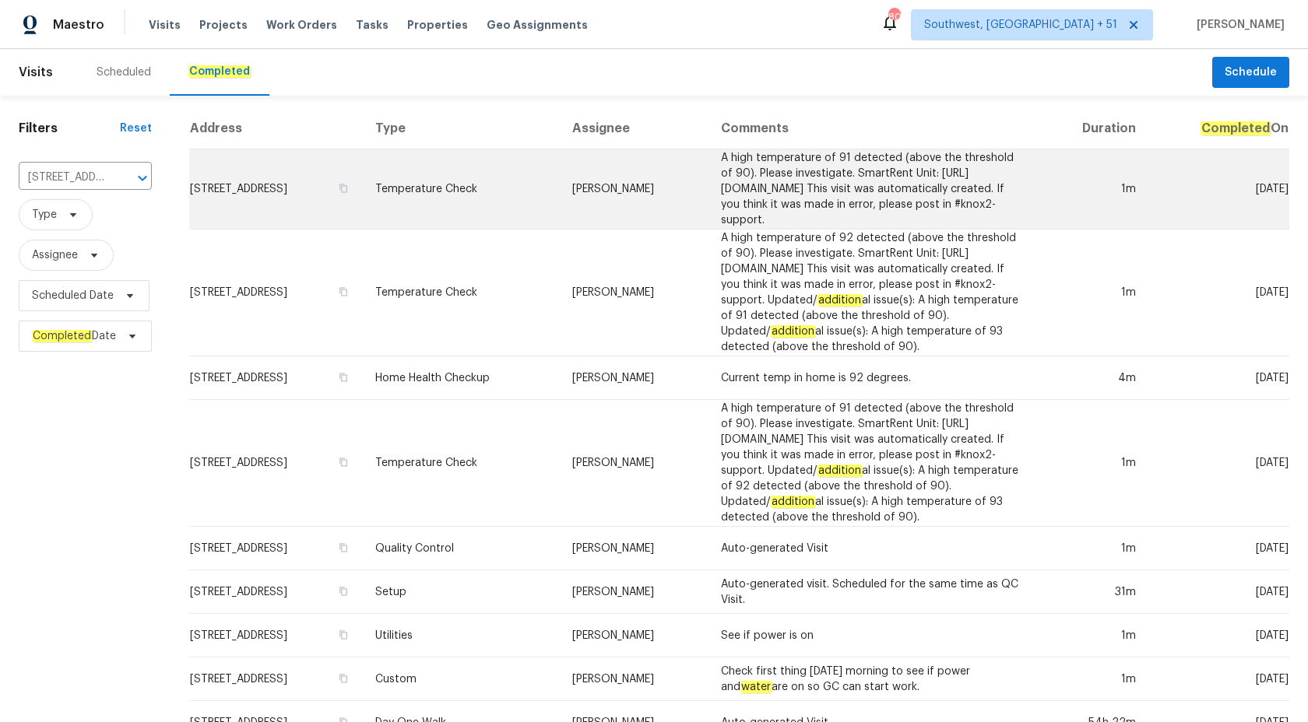
click at [732, 198] on td "A high temperature of 91 detected (above the threshold of 90). Please investiga…" at bounding box center [873, 189] width 330 height 80
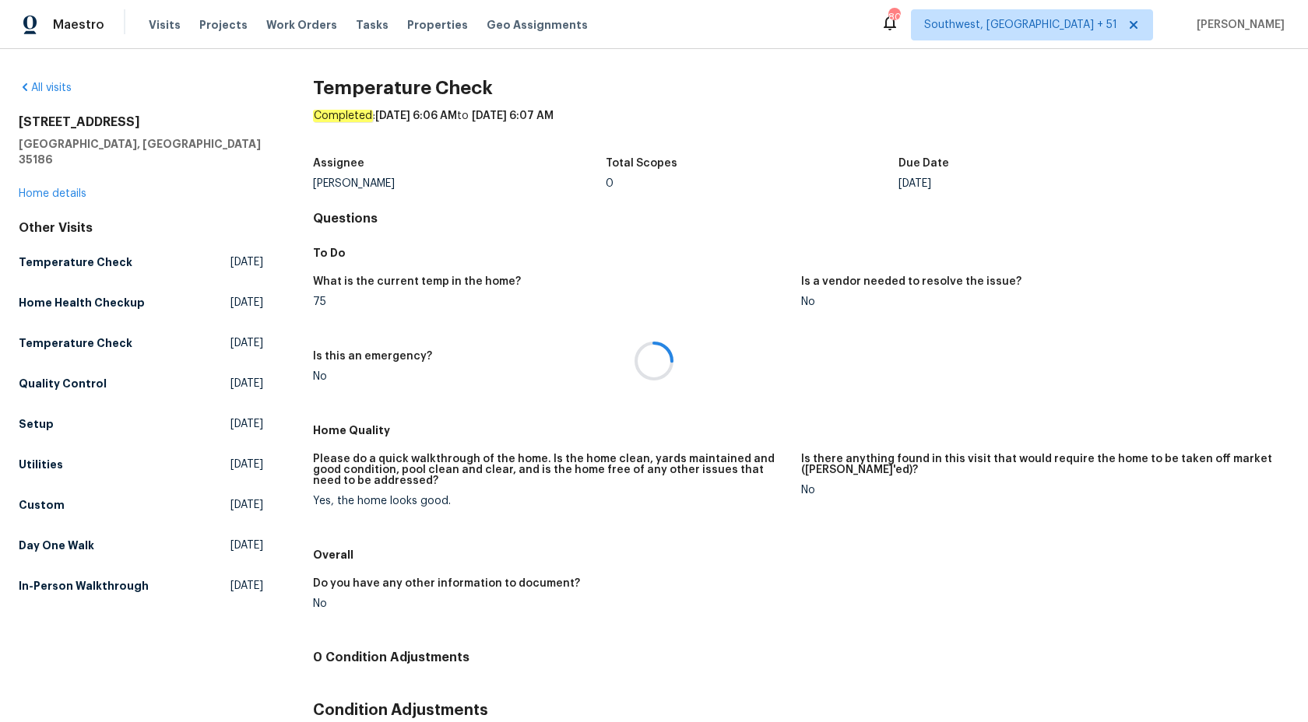
click at [45, 171] on div at bounding box center [654, 361] width 1308 height 722
click at [47, 188] on link "Home details" at bounding box center [53, 193] width 68 height 11
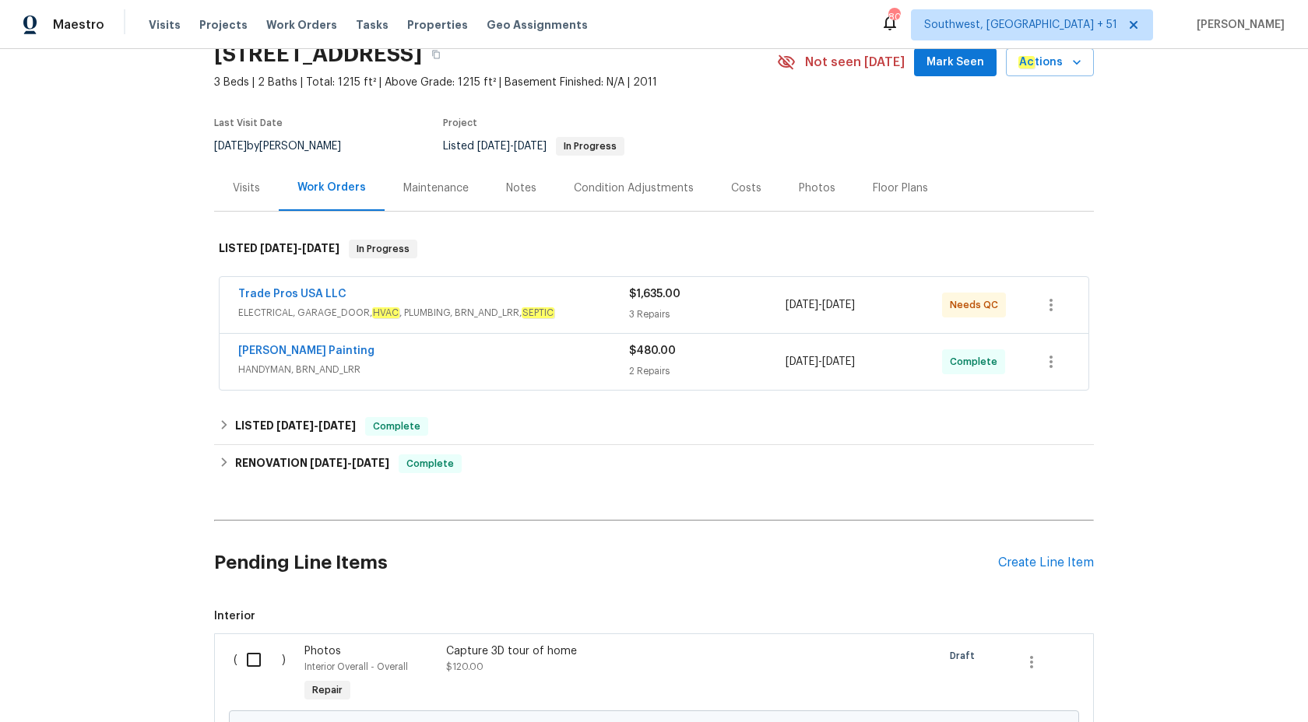
scroll to position [169, 0]
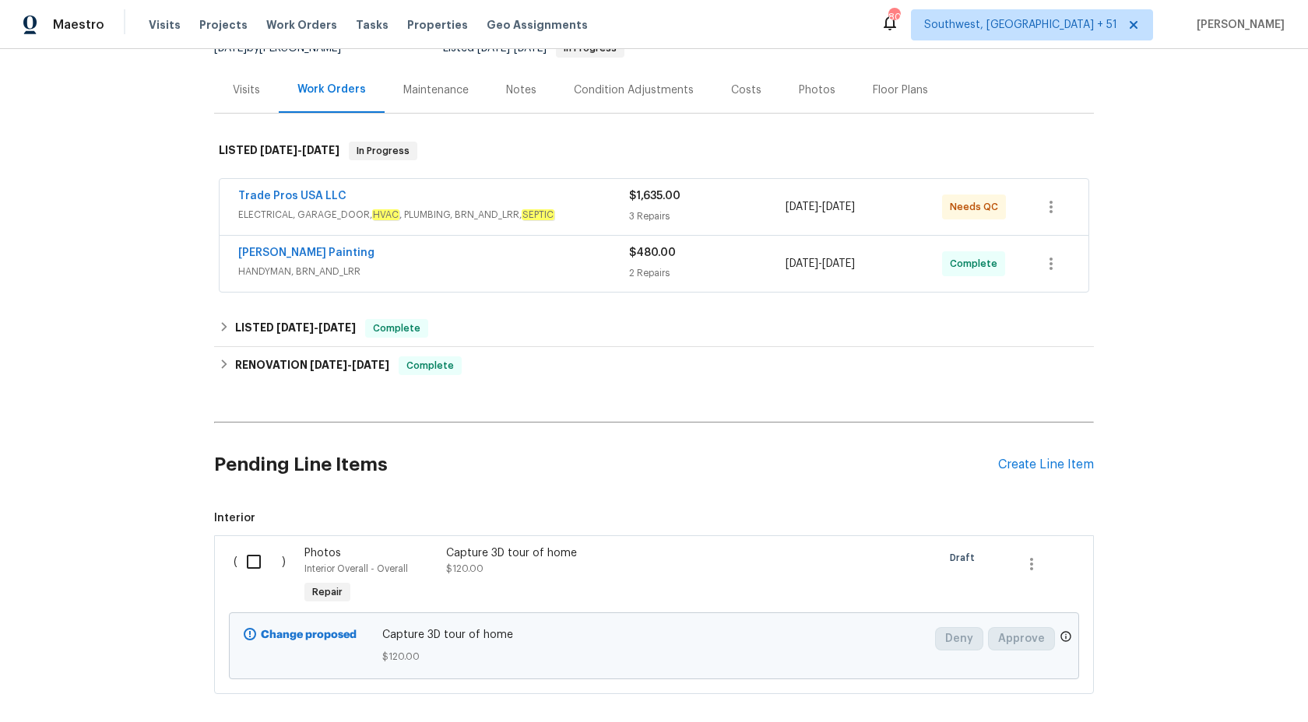
click at [579, 275] on span "HANDYMAN, BRN_AND_LRR" at bounding box center [433, 272] width 391 height 16
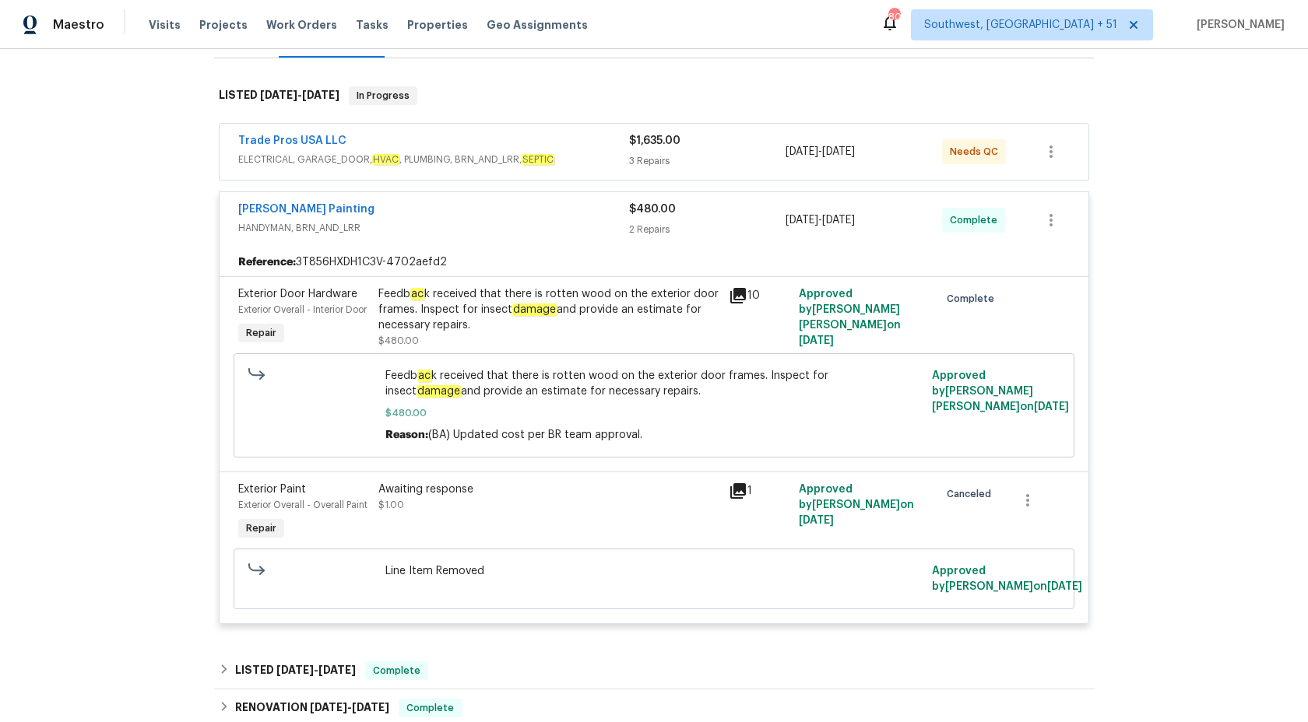
scroll to position [188, 0]
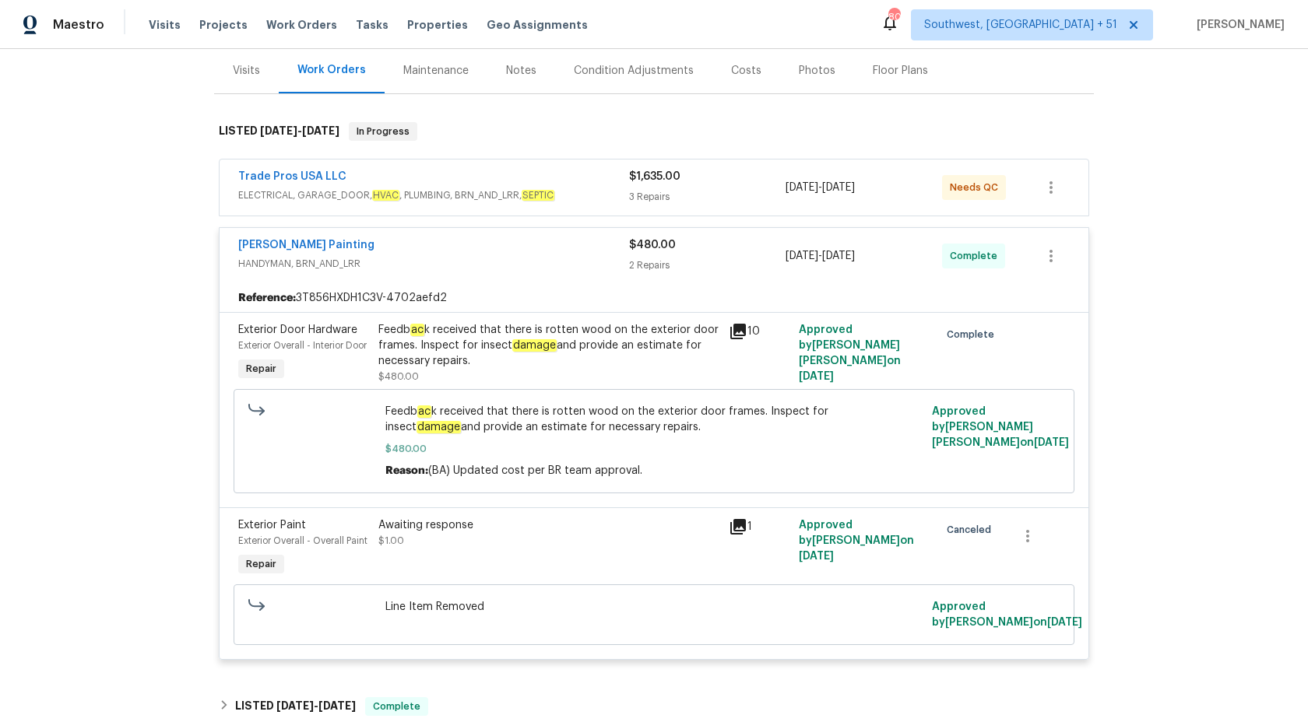
click at [628, 269] on span "HANDYMAN, BRN_AND_LRR" at bounding box center [433, 264] width 391 height 16
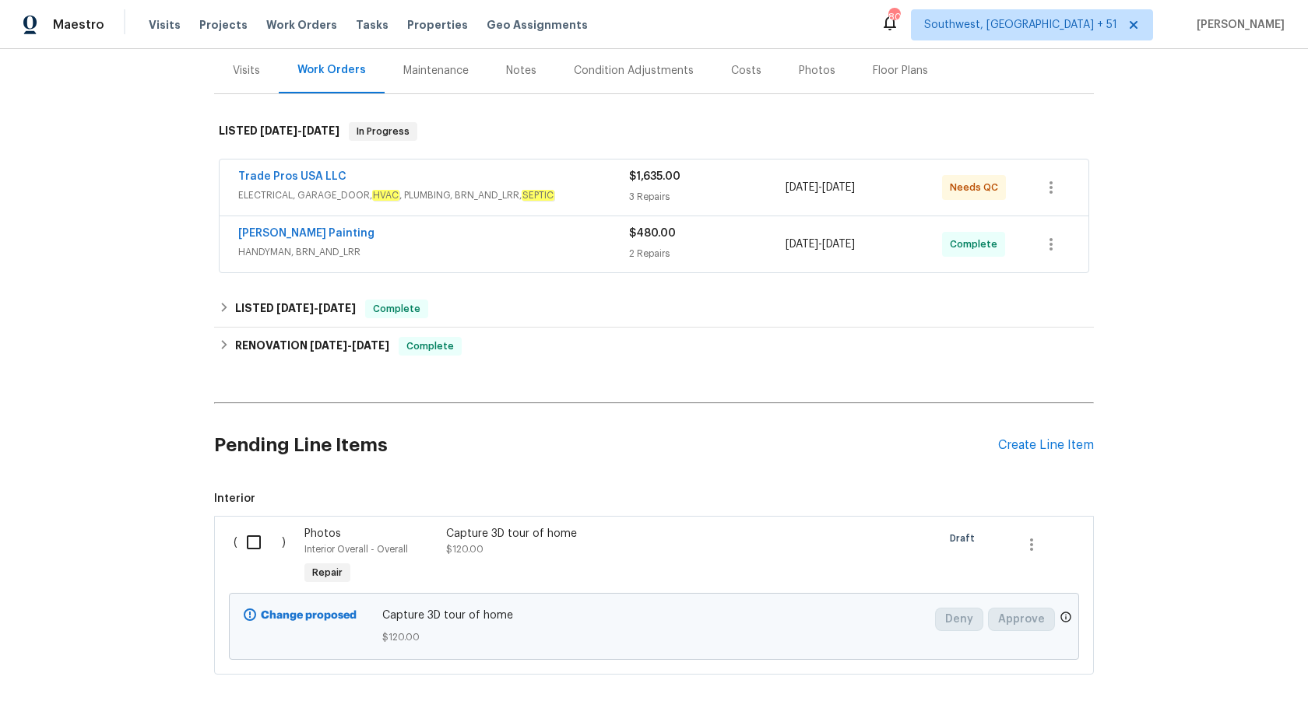
click at [586, 185] on div "Trade Pros USA LLC" at bounding box center [433, 178] width 391 height 19
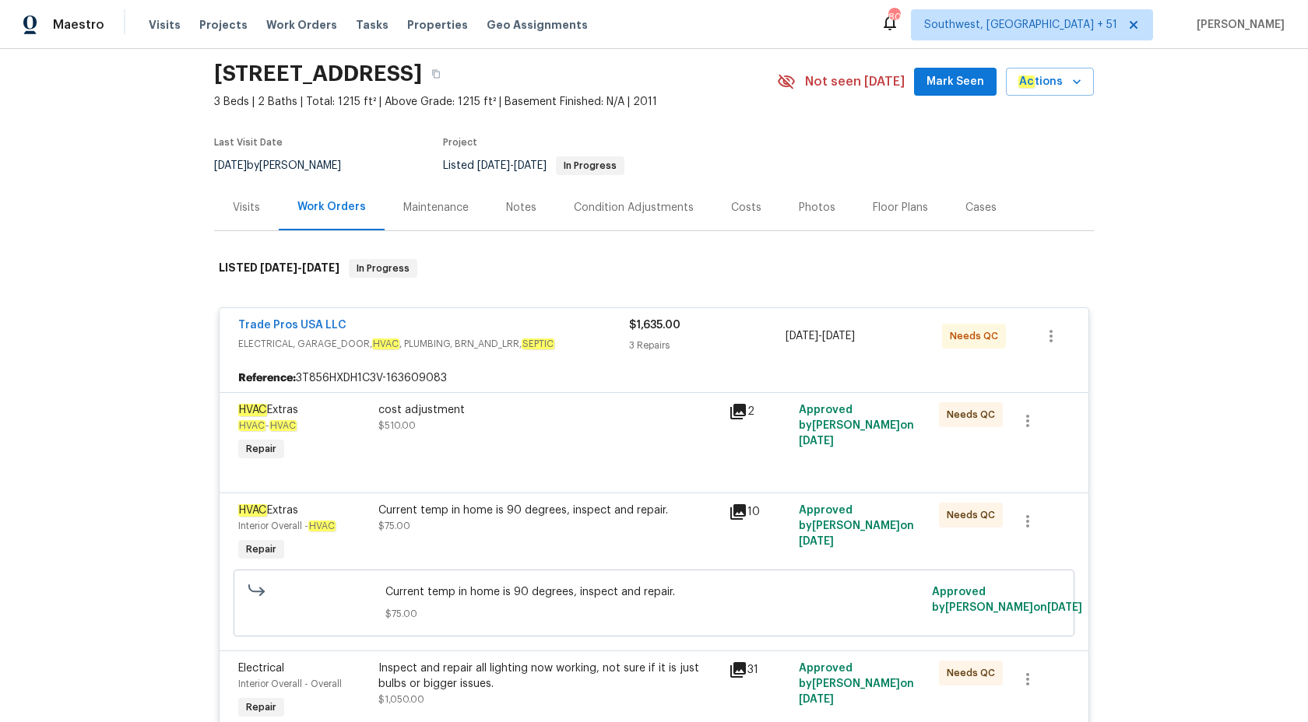
scroll to position [0, 0]
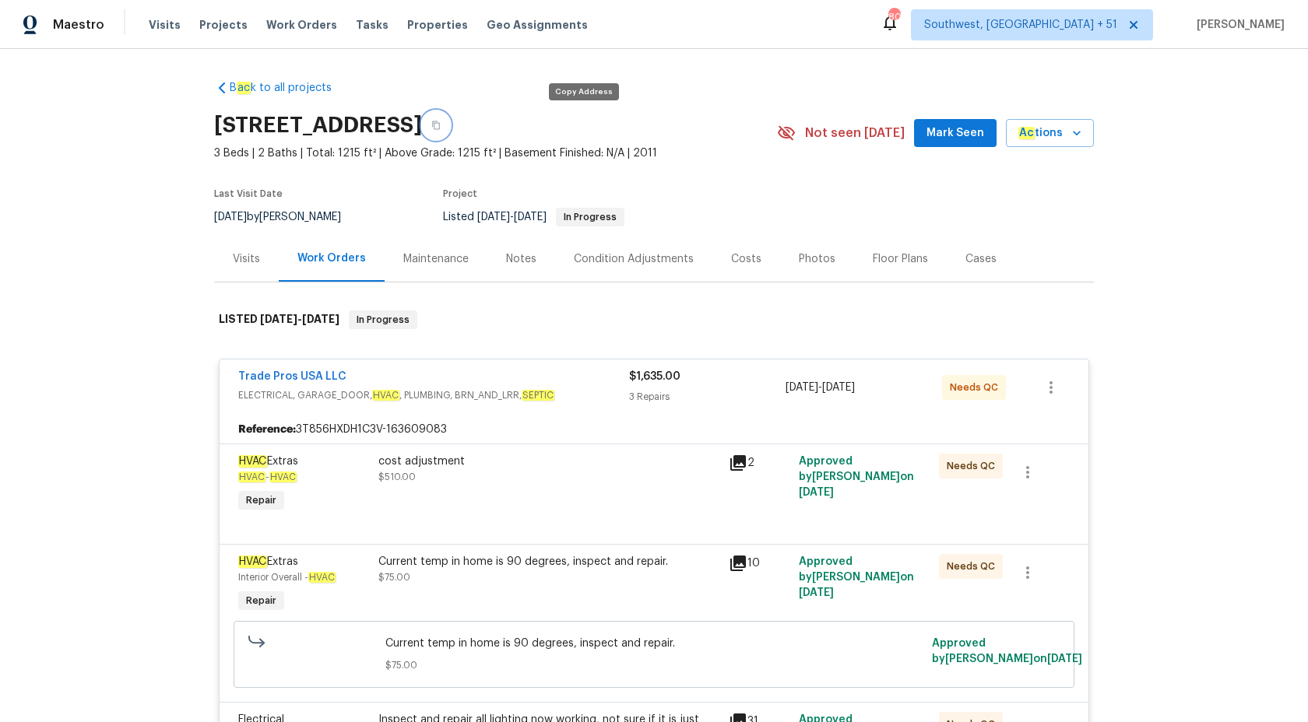
click at [450, 125] on button "button" at bounding box center [436, 125] width 28 height 28
click at [95, 26] on span "Maestro" at bounding box center [78, 25] width 51 height 16
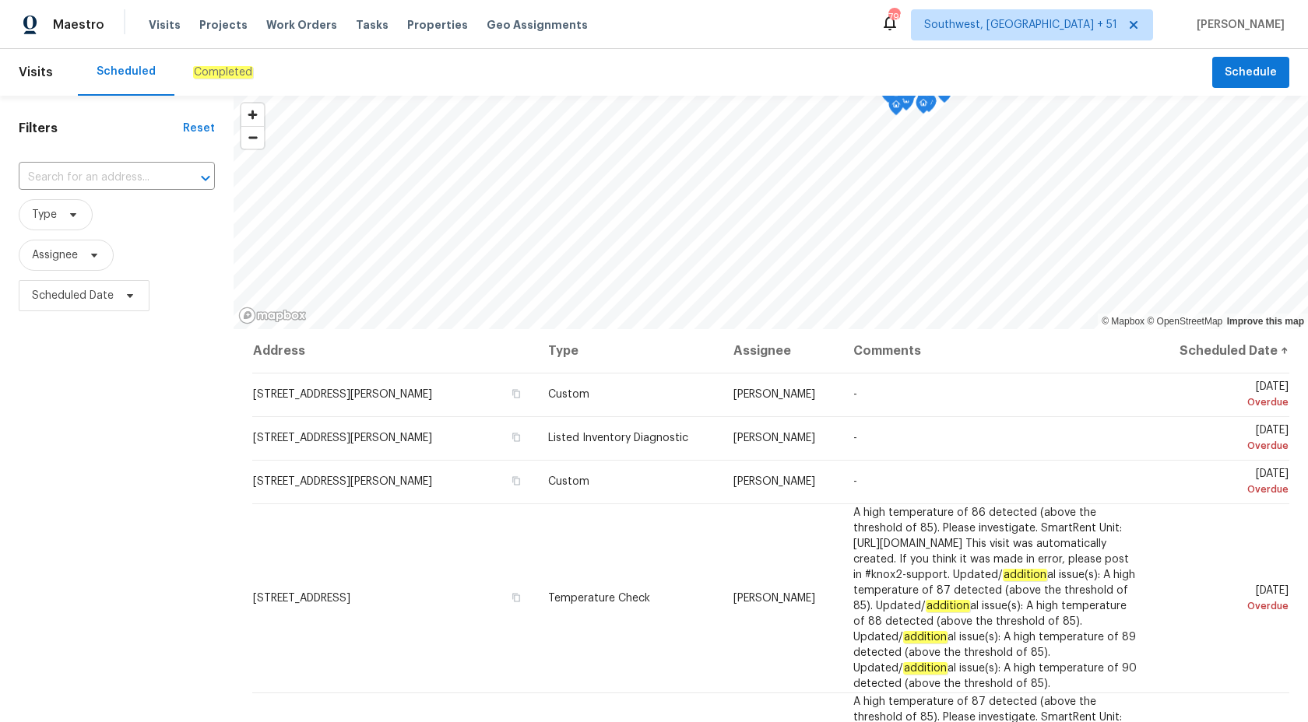
click at [203, 74] on em "Completed" at bounding box center [223, 72] width 60 height 12
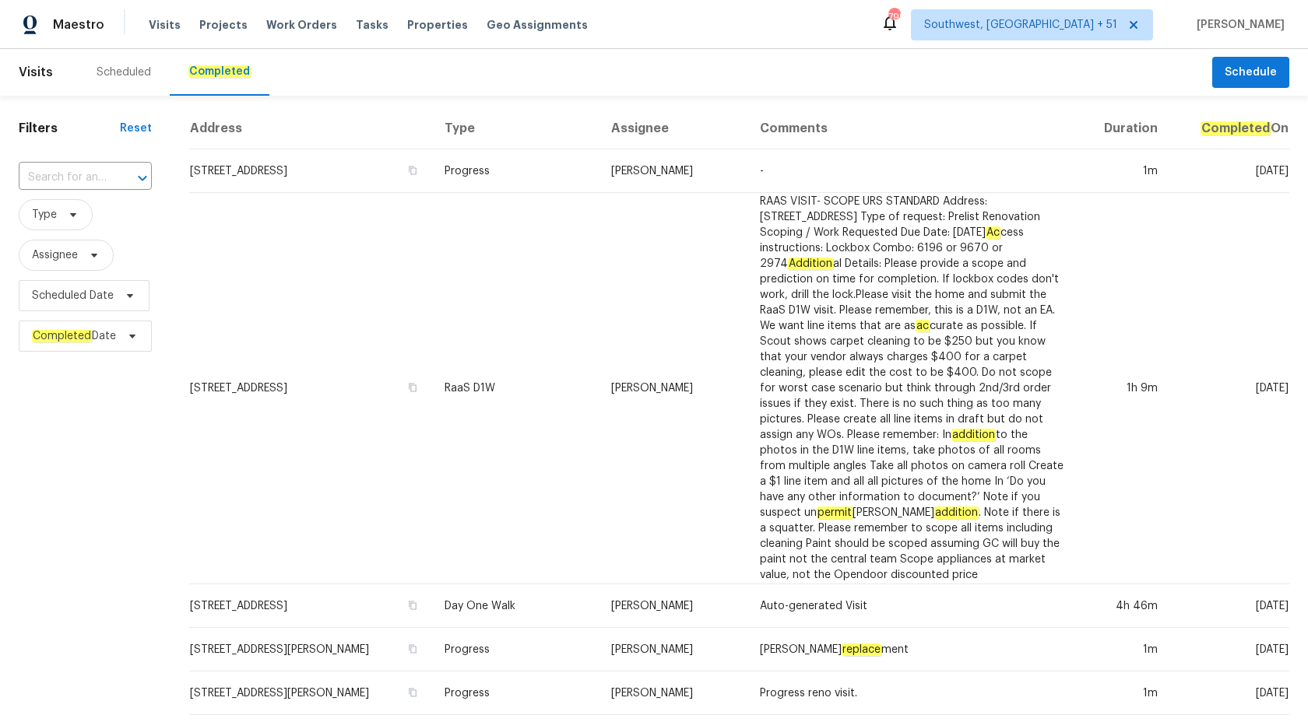
click at [107, 163] on div "​" at bounding box center [85, 177] width 133 height 33
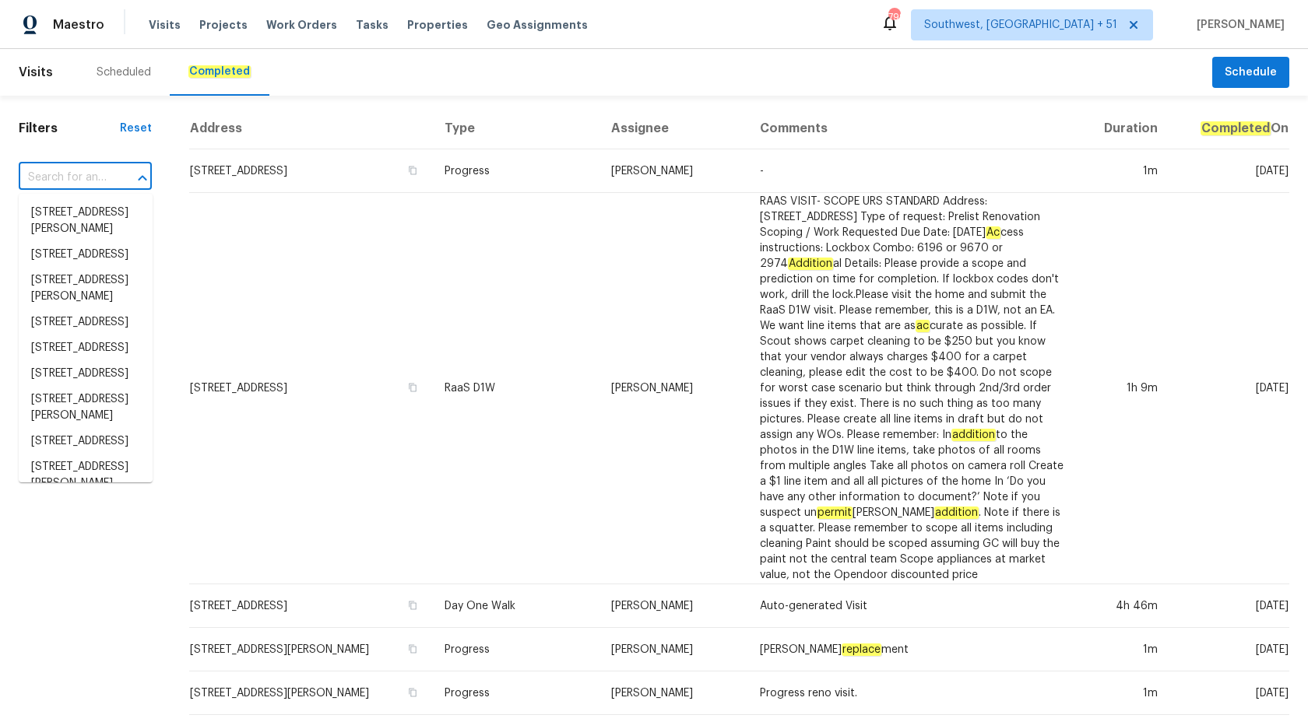
paste input "118 S Hill Dr Wilsonville, AL 35186"
type input "118 S Hill Dr Wilsonville, AL 35186"
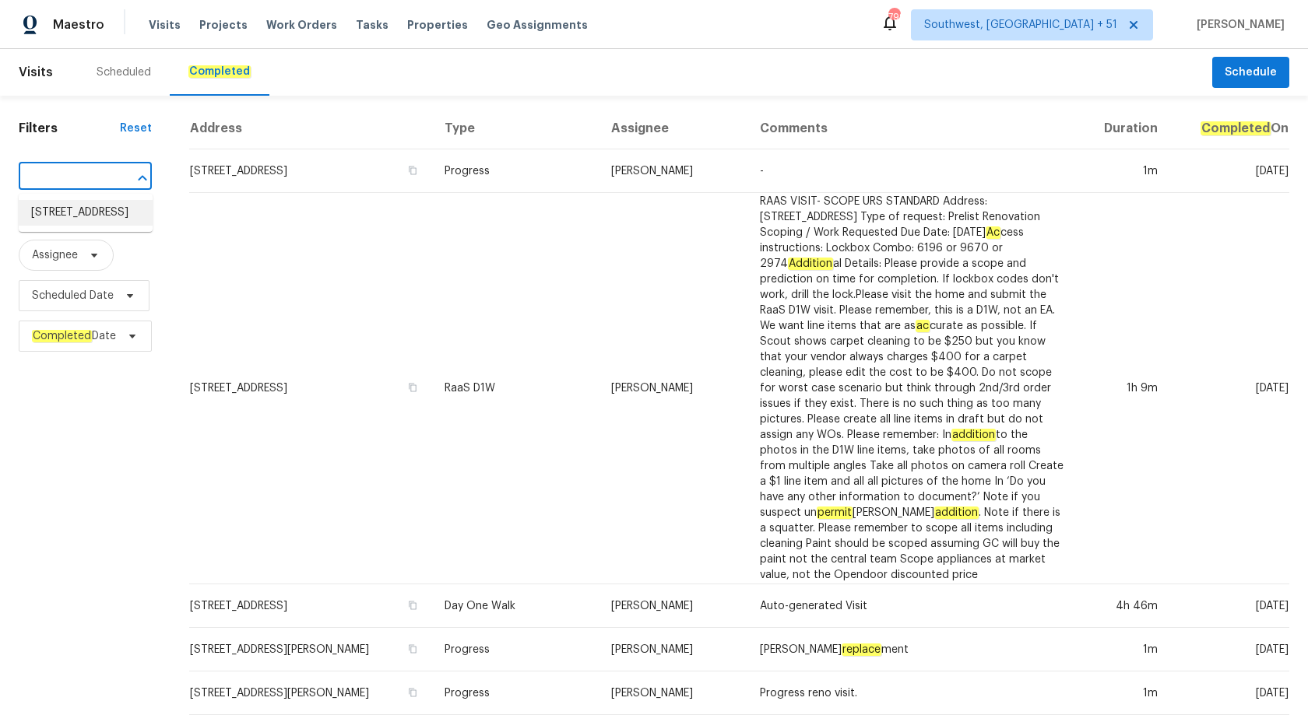
click at [98, 220] on li "118 S Hill Dr, Wilsonville, AL 35186" at bounding box center [86, 213] width 134 height 26
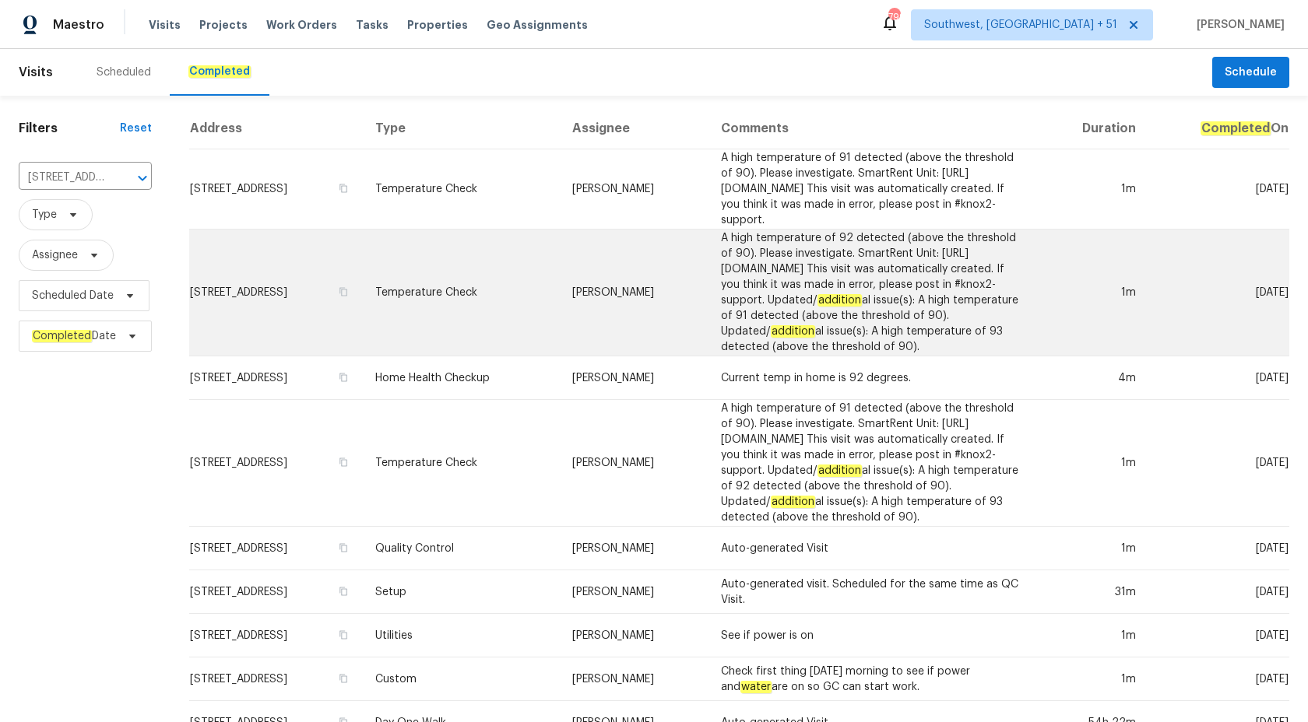
click at [524, 322] on td "Temperature Check" at bounding box center [462, 293] width 198 height 127
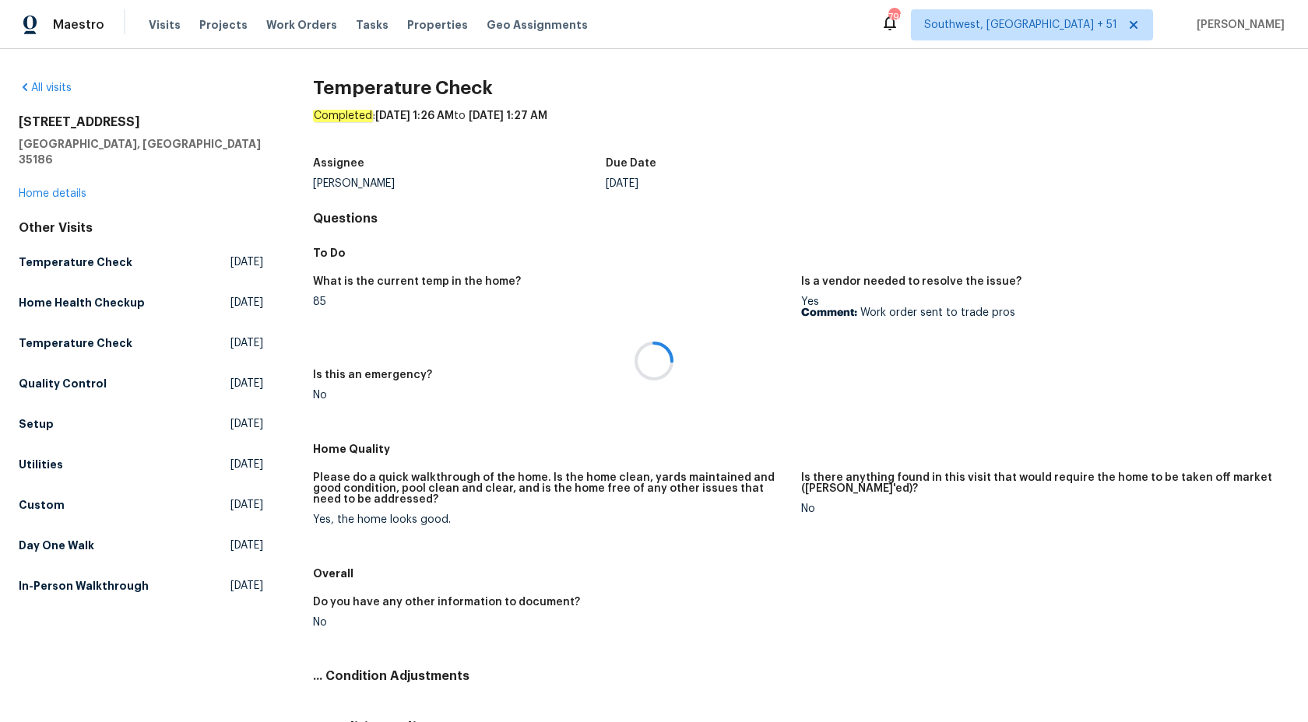
click at [65, 183] on div at bounding box center [654, 361] width 1308 height 722
click at [63, 183] on div at bounding box center [654, 361] width 1308 height 722
click at [63, 188] on link "Home details" at bounding box center [53, 193] width 68 height 11
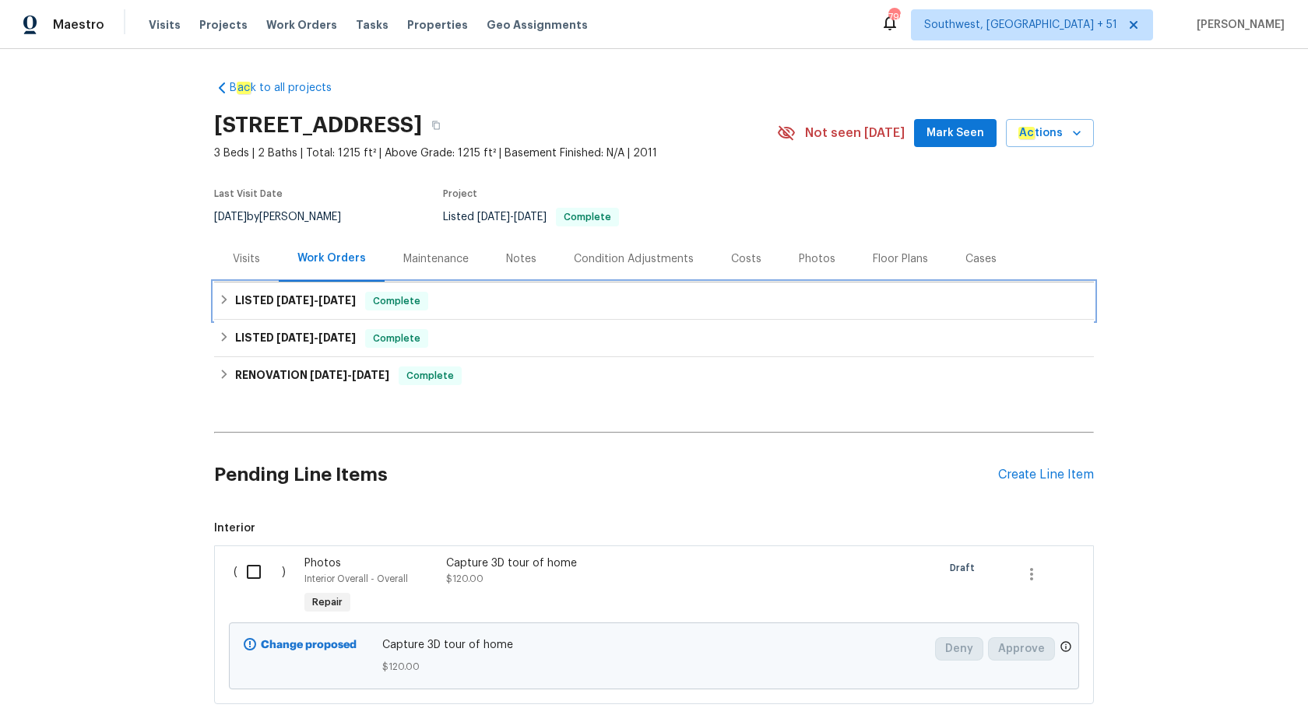
click at [356, 304] on span "8/14/25" at bounding box center [336, 300] width 37 height 11
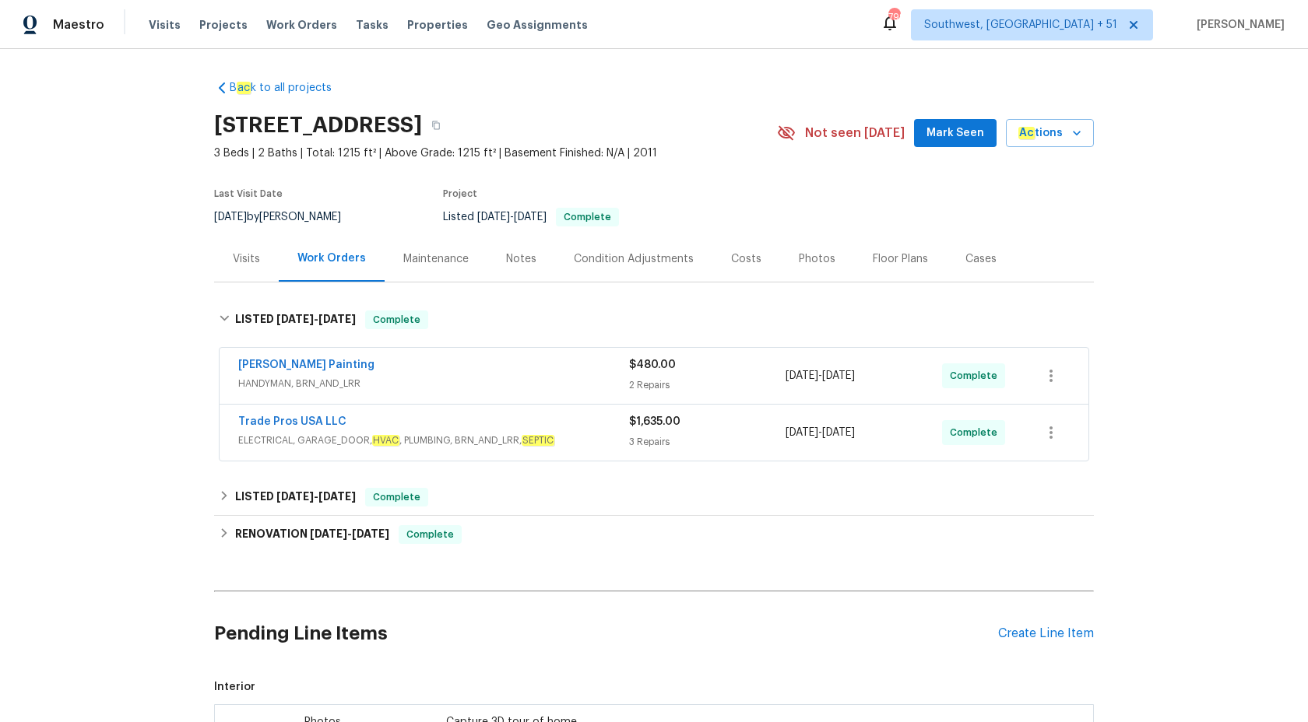
click at [608, 440] on span "ELECTRICAL, GARAGE_DOOR, HVAC , PLUMBING, BRN_AND_LRR, SEPTIC" at bounding box center [433, 441] width 391 height 16
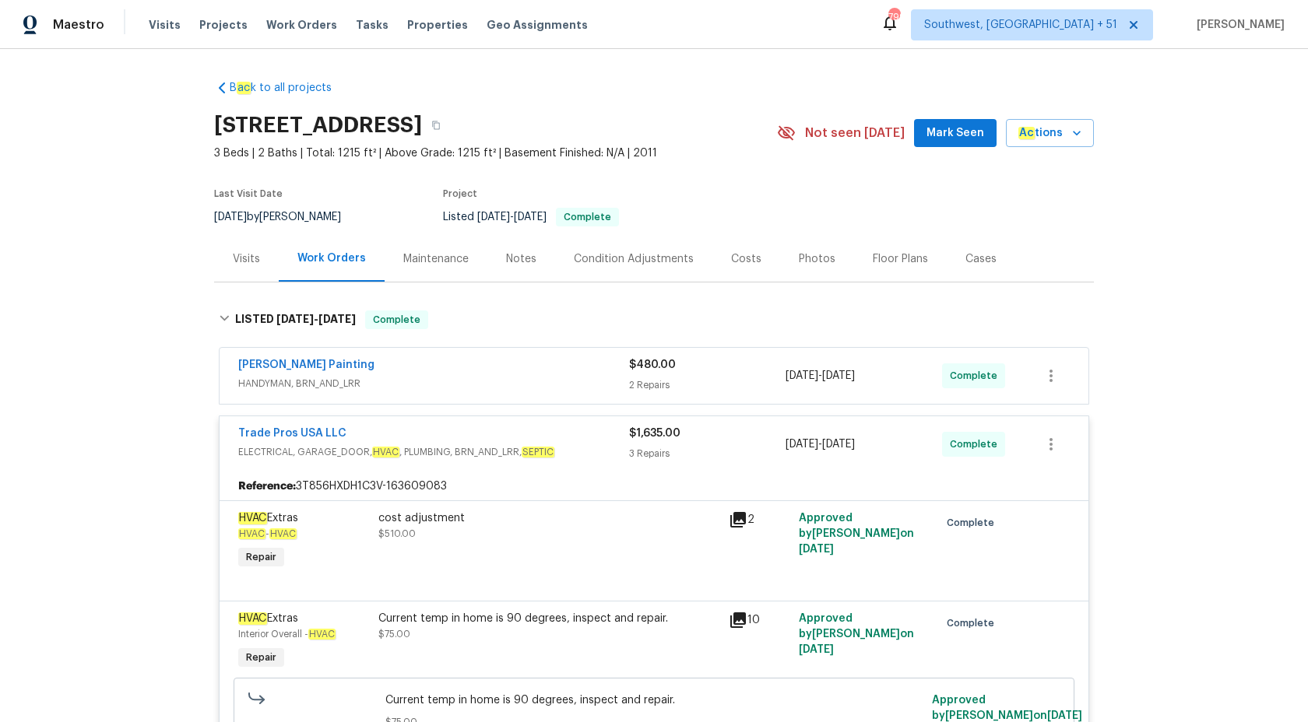
click at [580, 354] on div "Perez Painting HANDYMAN, BRN_AND_LRR $480.00 2 Repairs 8/12/2025 - 8/14/2025 Co…" at bounding box center [654, 376] width 869 height 56
click at [582, 385] on span "HANDYMAN, BRN_AND_LRR" at bounding box center [433, 384] width 391 height 16
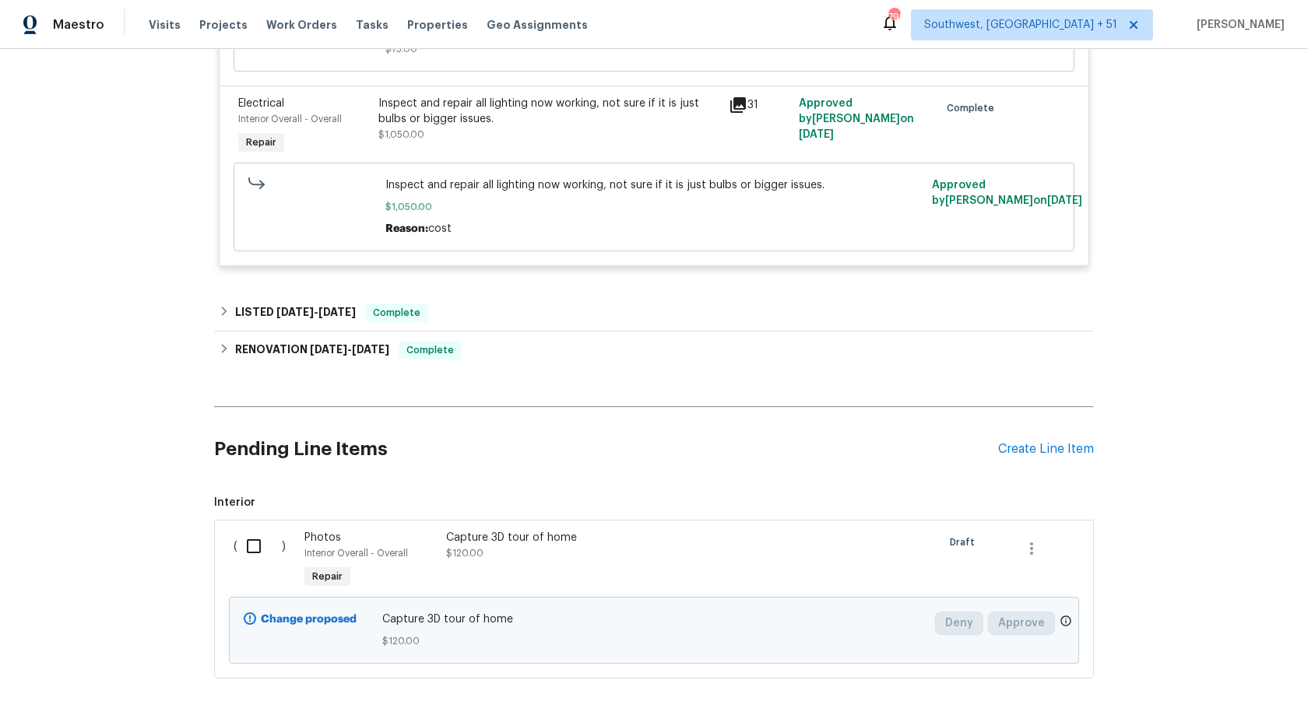
scroll to position [1141, 0]
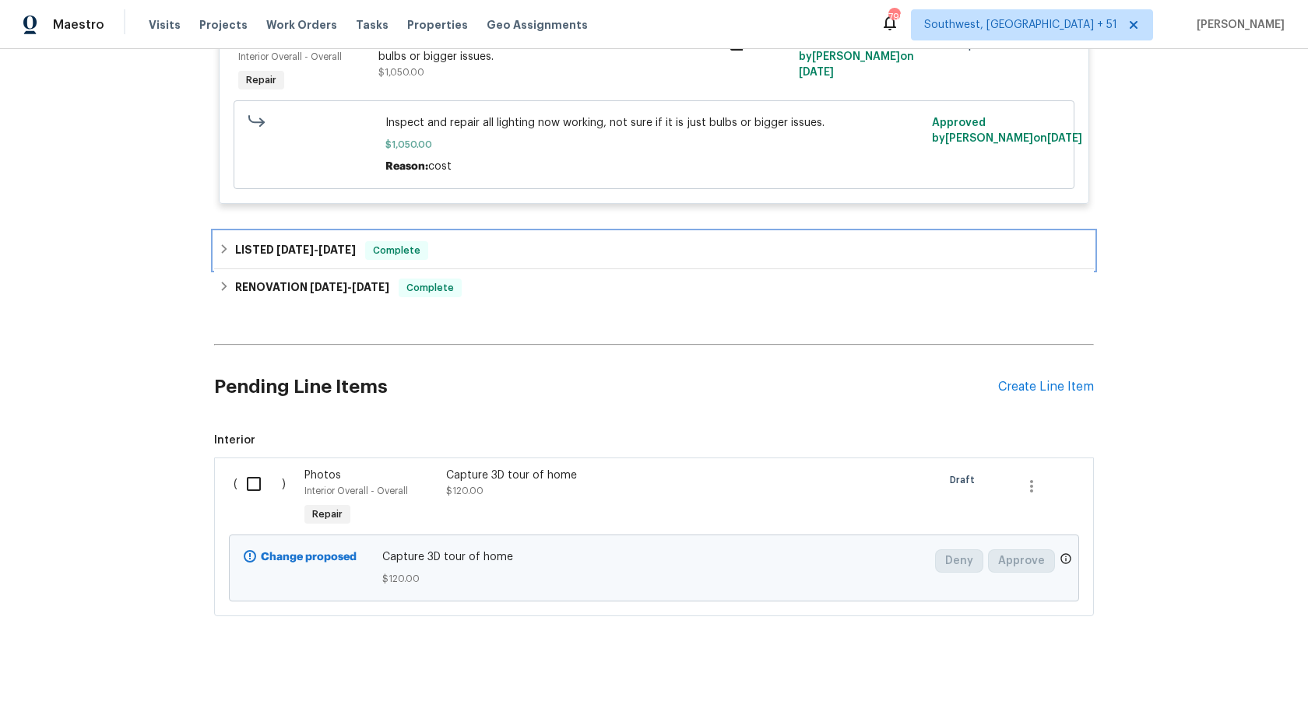
click at [436, 260] on div "LISTED 6/9/25 - 6/13/25 Complete" at bounding box center [654, 250] width 870 height 19
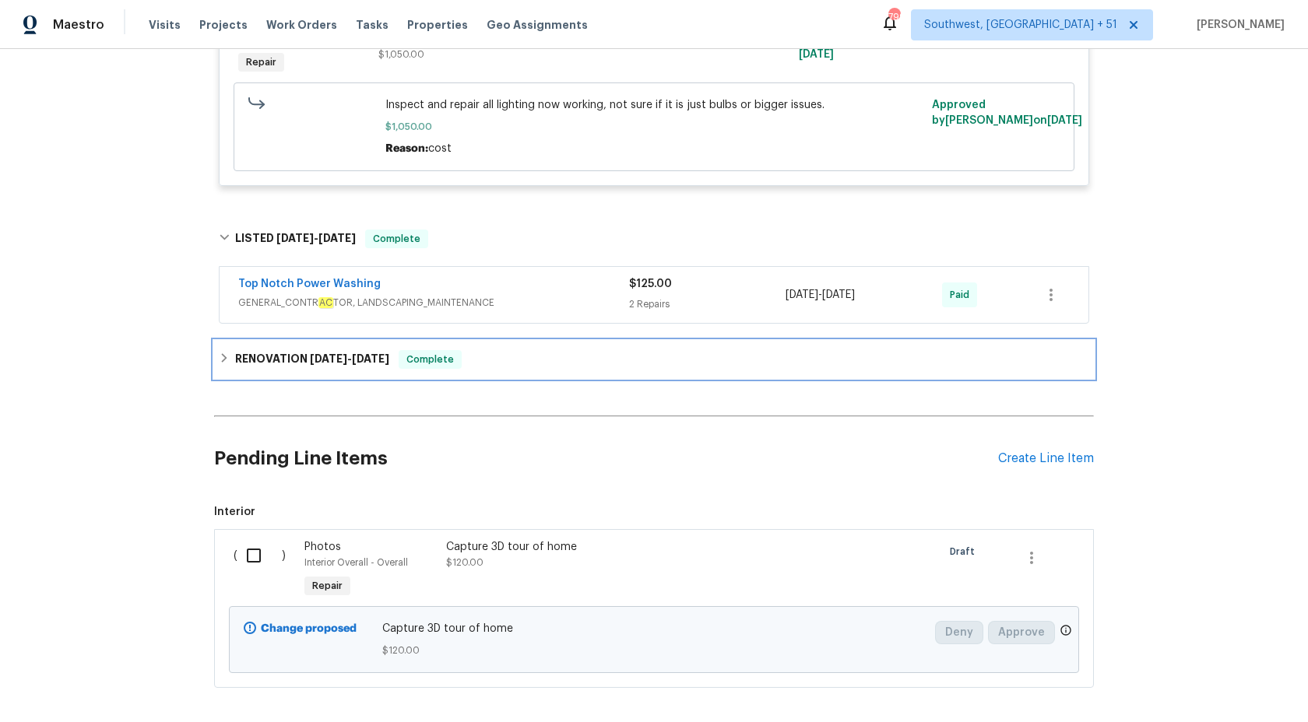
click at [413, 367] on span "Complete" at bounding box center [430, 360] width 60 height 16
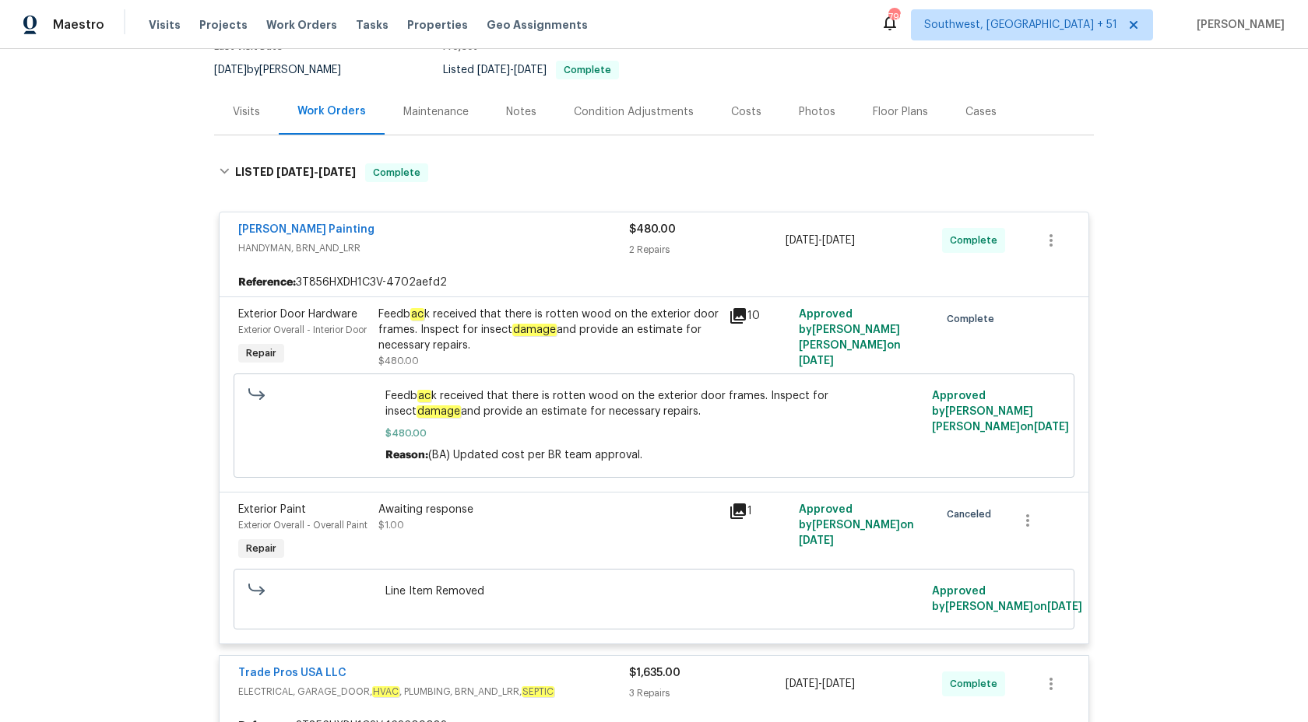
scroll to position [0, 0]
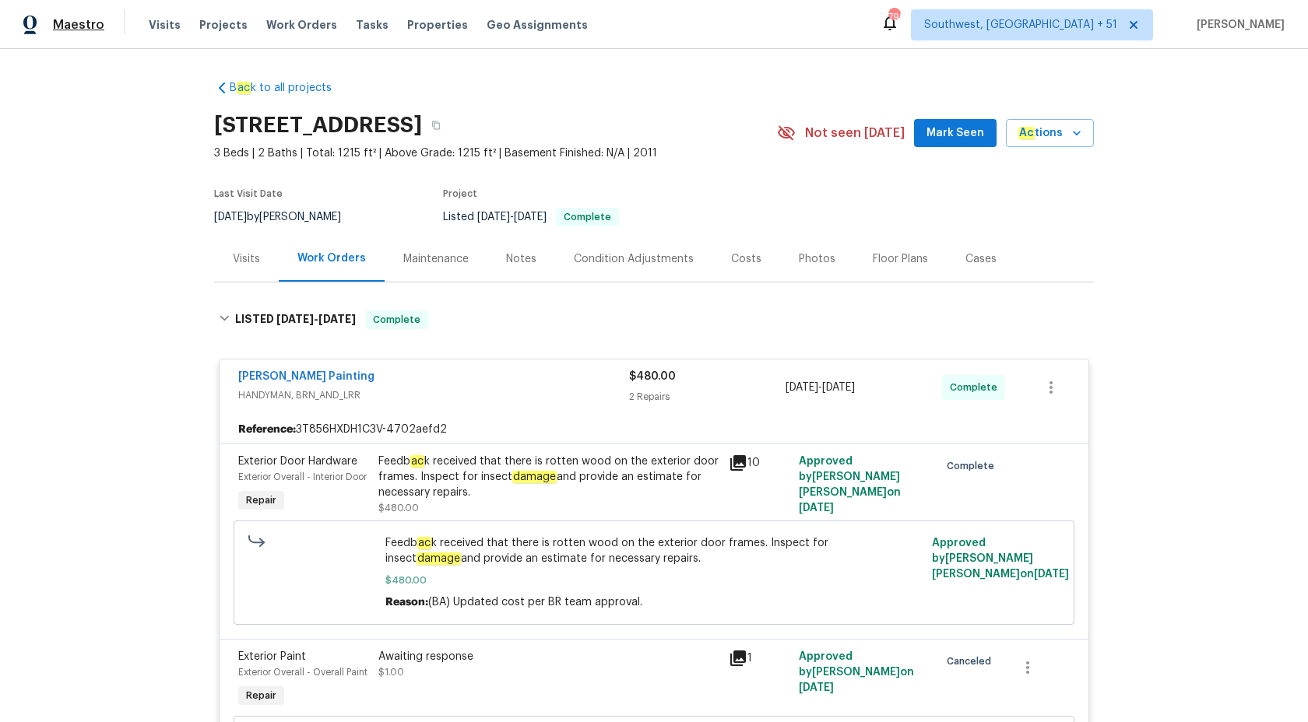
click at [93, 26] on span "Maestro" at bounding box center [78, 25] width 51 height 16
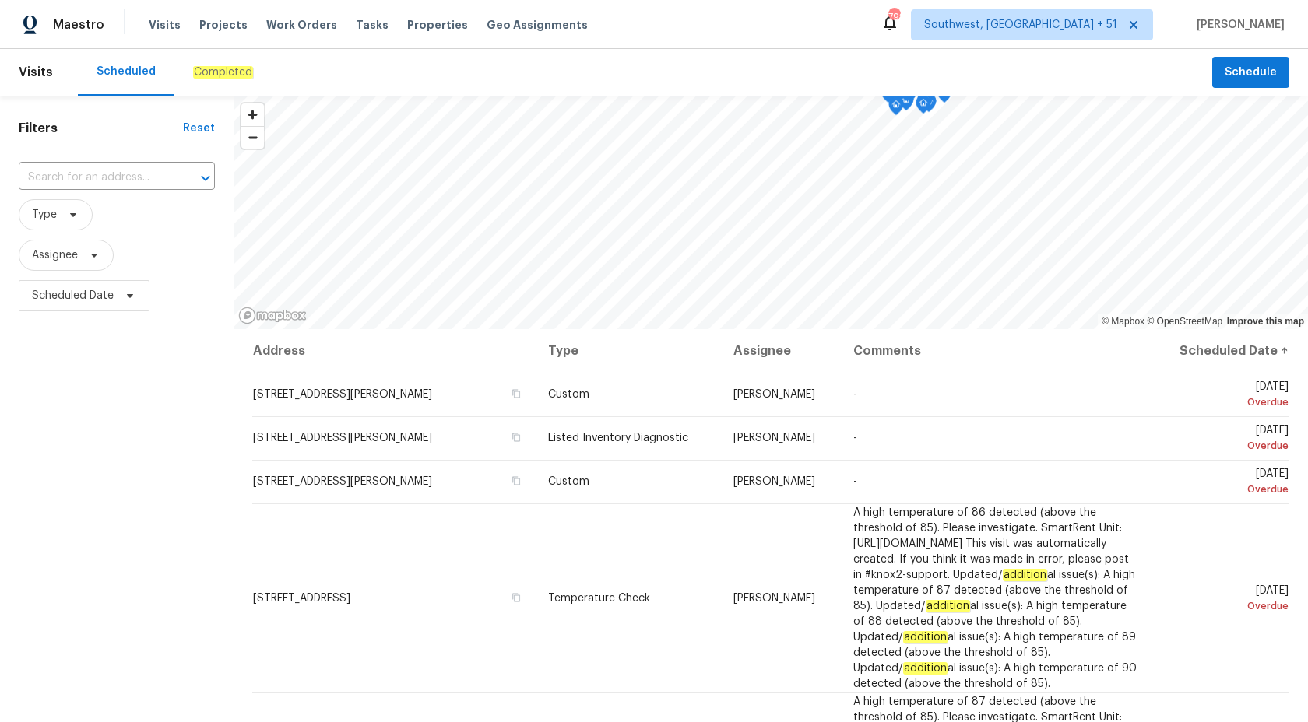
click at [79, 33] on div "Maestro" at bounding box center [52, 24] width 104 height 31
click at [83, 27] on span "Maestro" at bounding box center [78, 25] width 51 height 16
click at [63, 28] on span "Maestro" at bounding box center [78, 25] width 51 height 16
